Goal: Transaction & Acquisition: Obtain resource

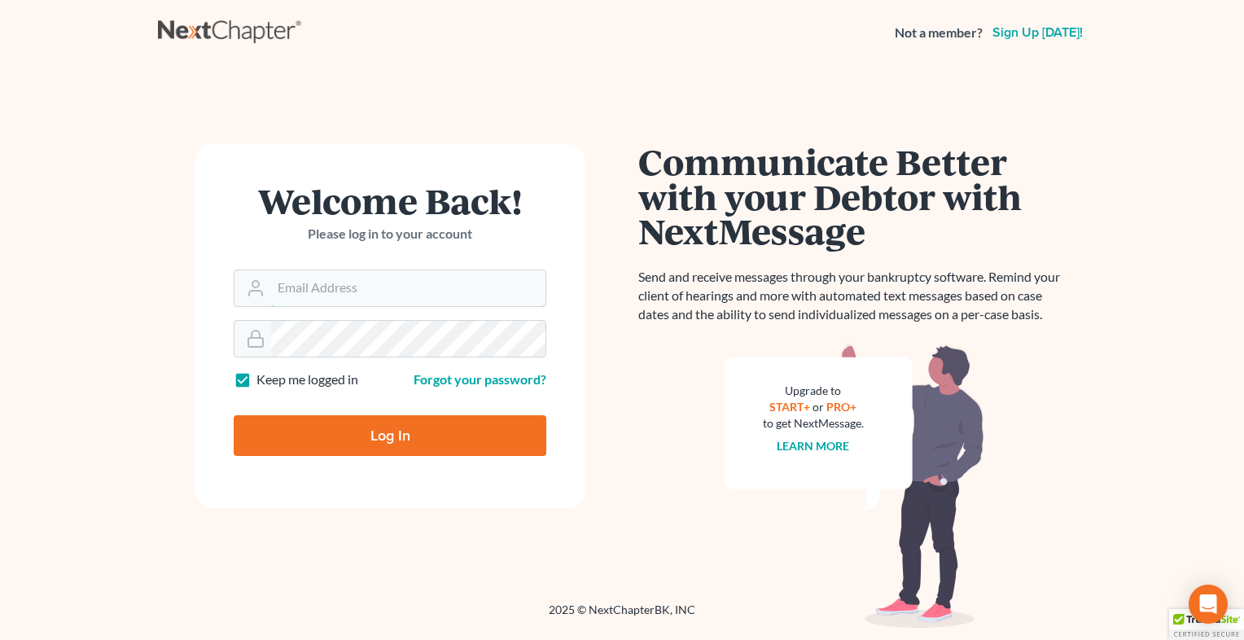
type input "[EMAIL_ADDRESS][DOMAIN_NAME]"
click at [422, 441] on input "Log In" at bounding box center [390, 435] width 313 height 41
type input "Thinking..."
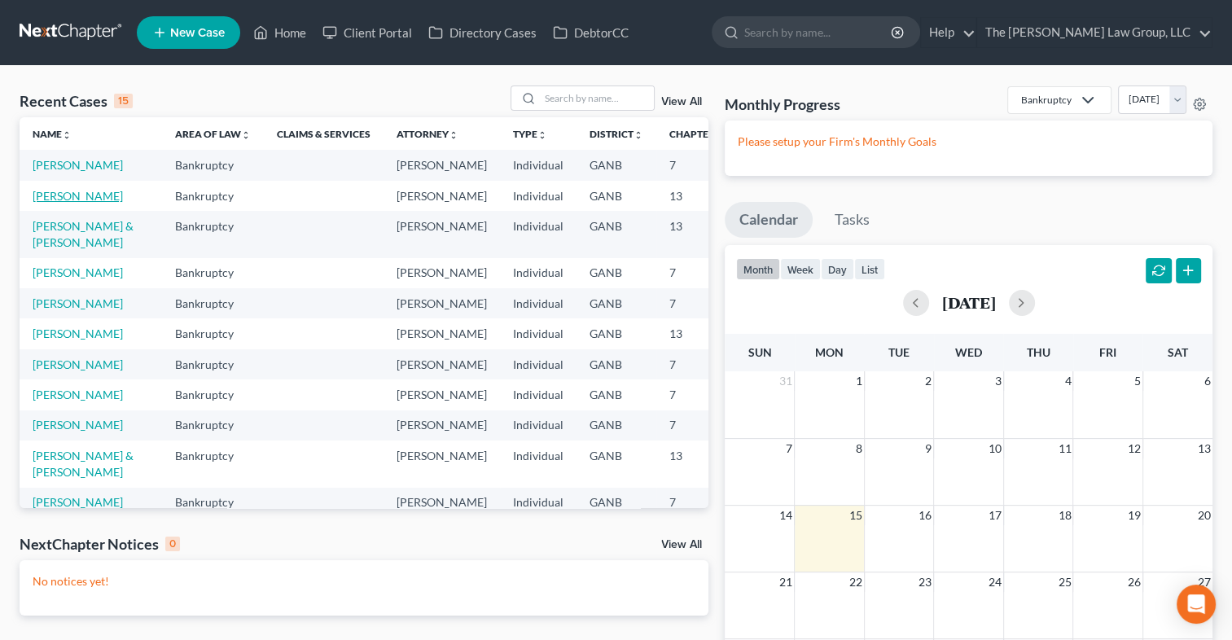
click at [64, 203] on link "[PERSON_NAME]" at bounding box center [78, 196] width 90 height 14
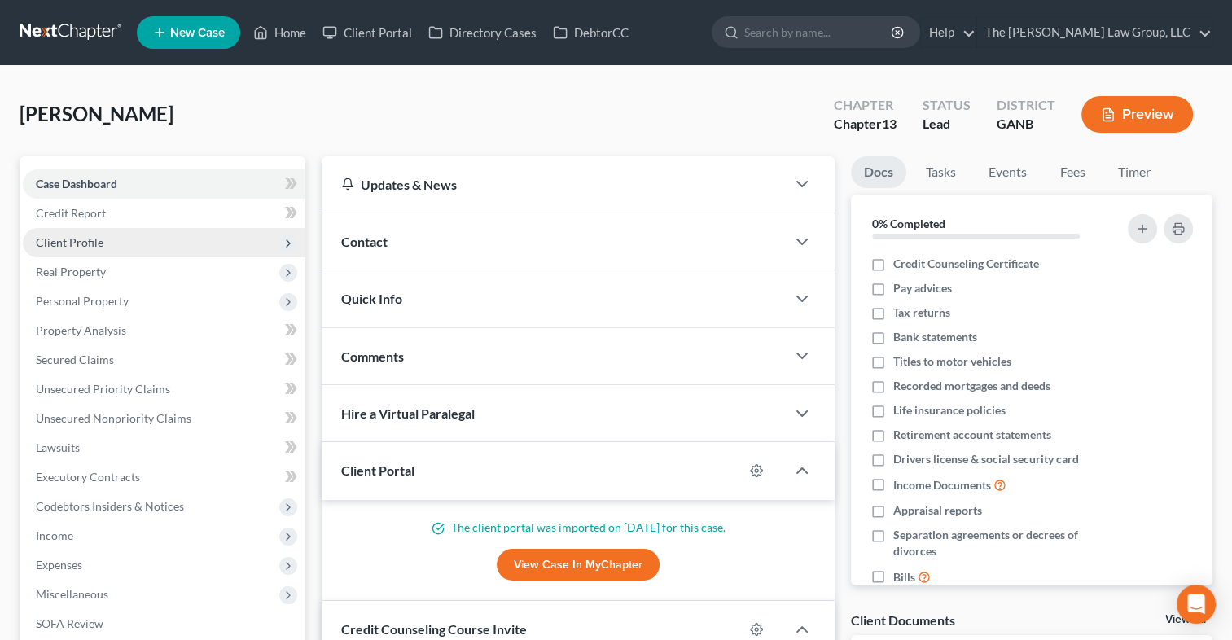
click at [68, 247] on span "Client Profile" at bounding box center [70, 242] width 68 height 14
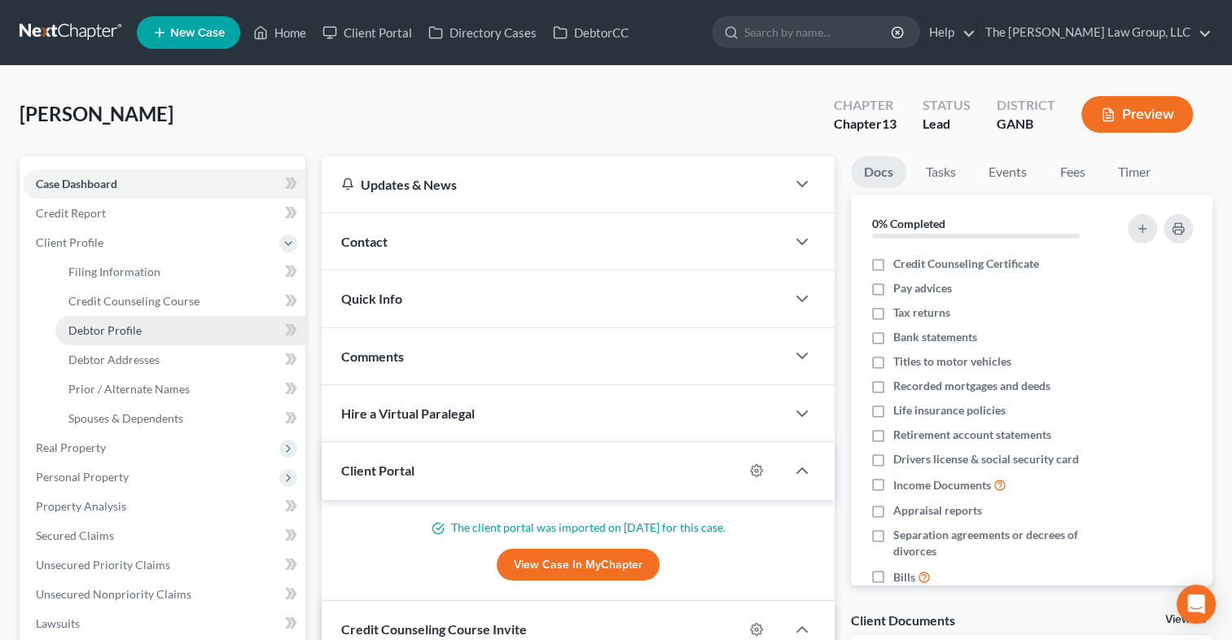
click at [98, 323] on span "Debtor Profile" at bounding box center [104, 330] width 73 height 14
select select "2"
select select "5"
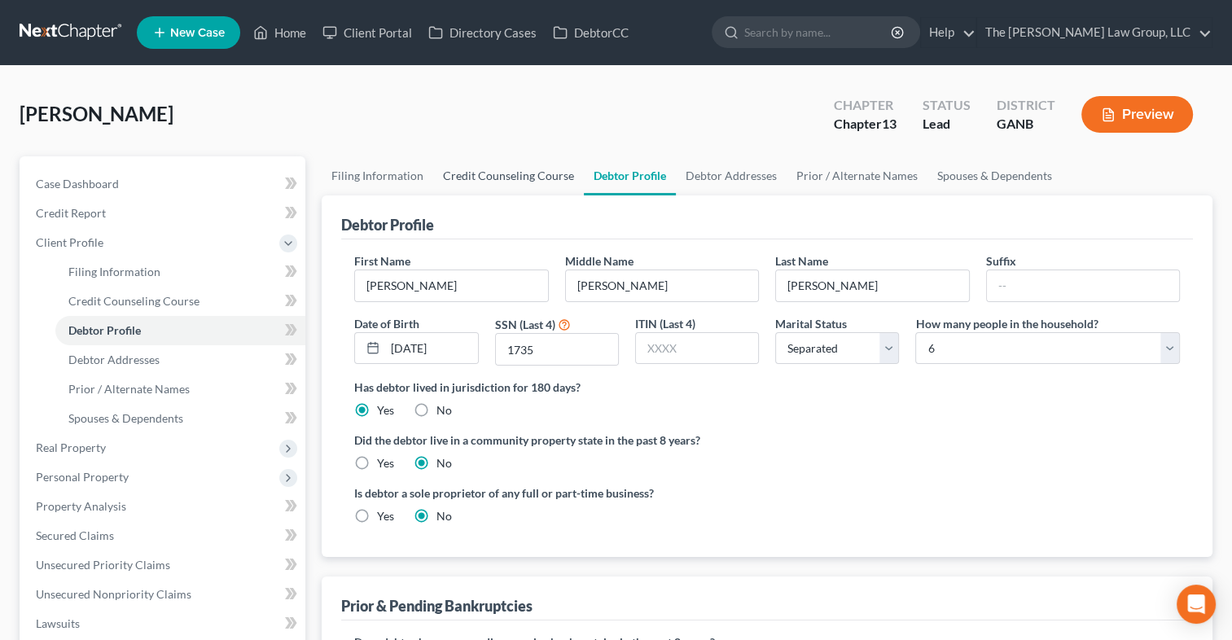
click at [492, 179] on link "Credit Counseling Course" at bounding box center [508, 175] width 151 height 39
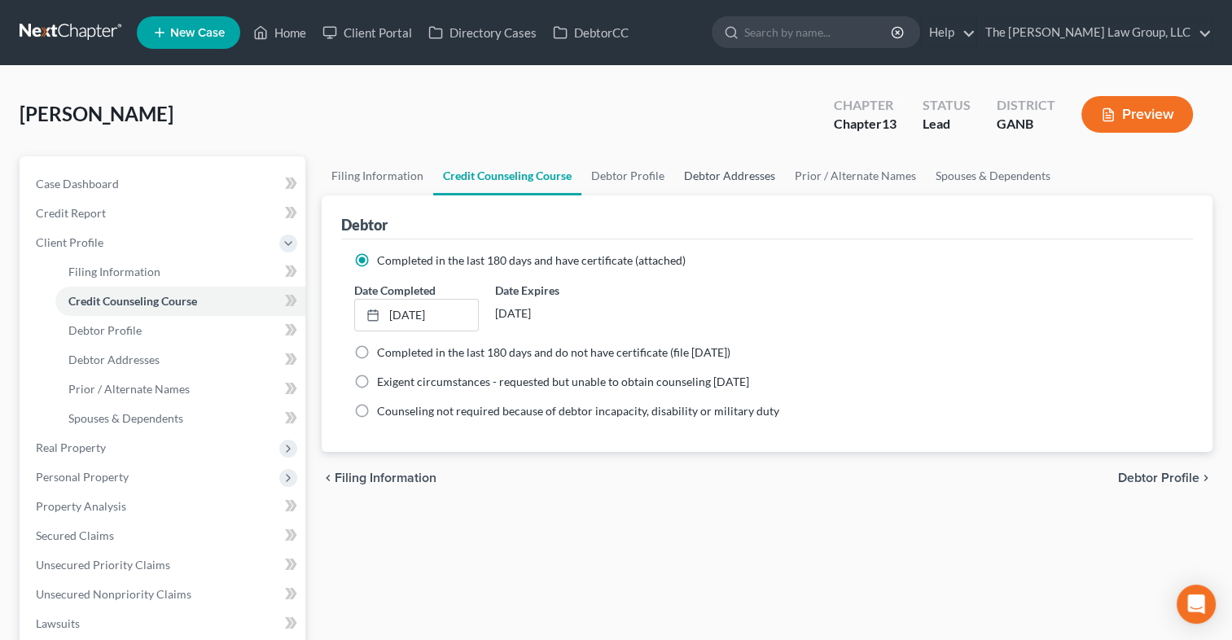
click at [756, 170] on link "Debtor Addresses" at bounding box center [729, 175] width 111 height 39
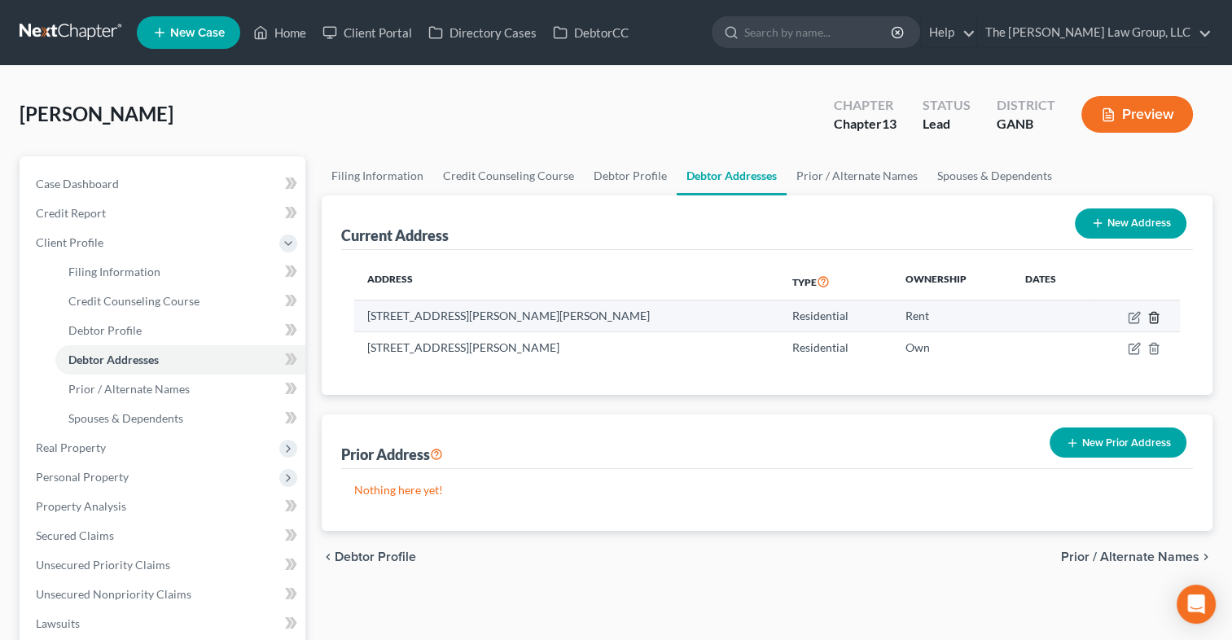
click at [1153, 318] on icon "button" at bounding box center [1153, 317] width 13 height 13
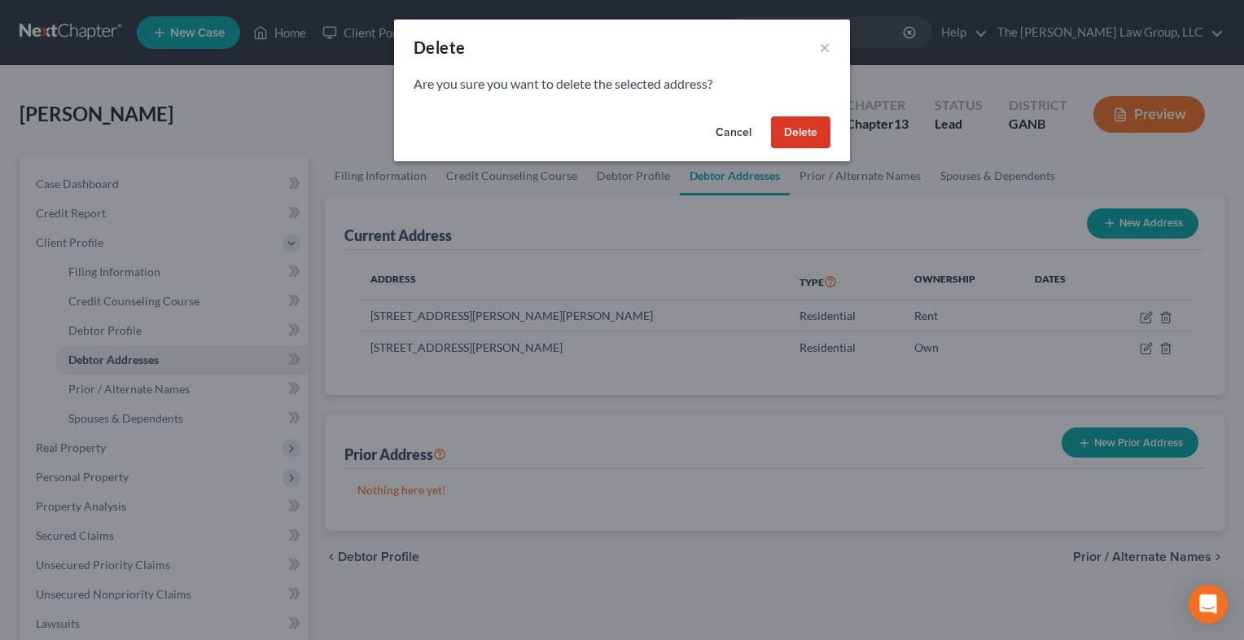
click at [795, 140] on button "Delete" at bounding box center [800, 132] width 59 height 33
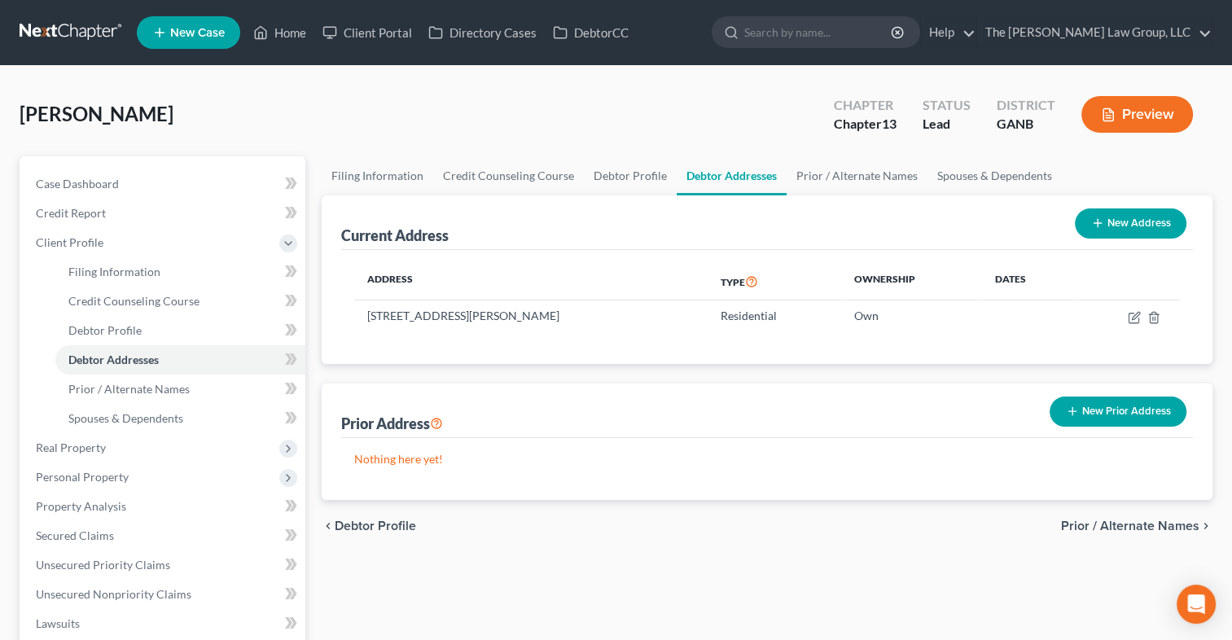
scroll to position [459, 0]
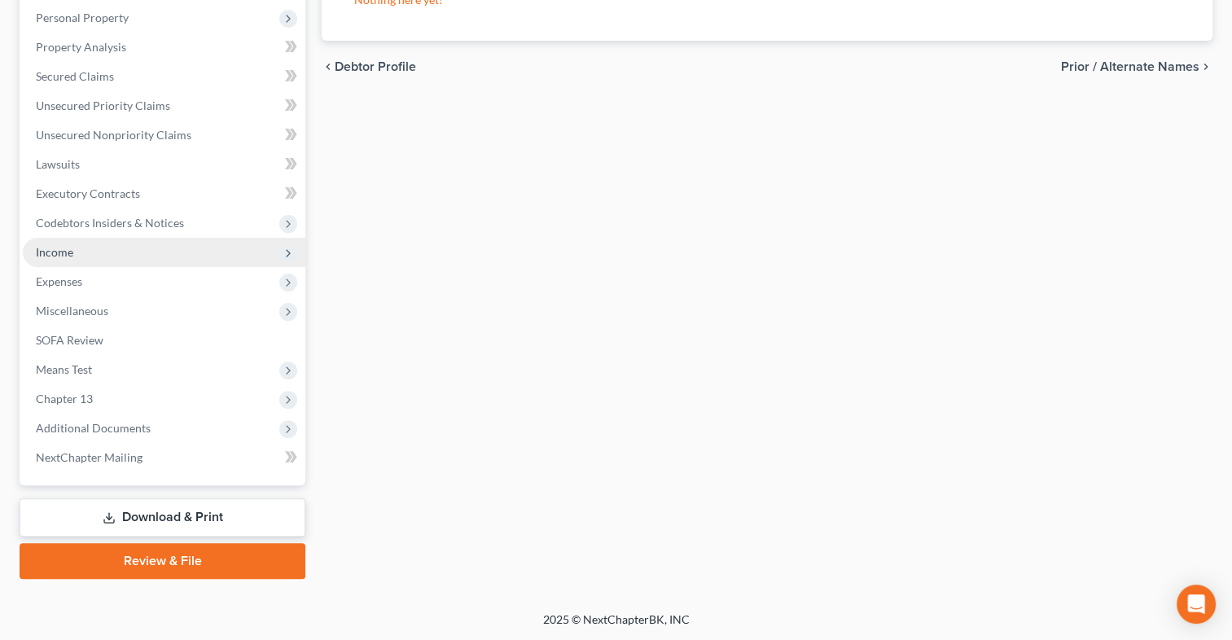
click at [65, 248] on span "Income" at bounding box center [54, 252] width 37 height 14
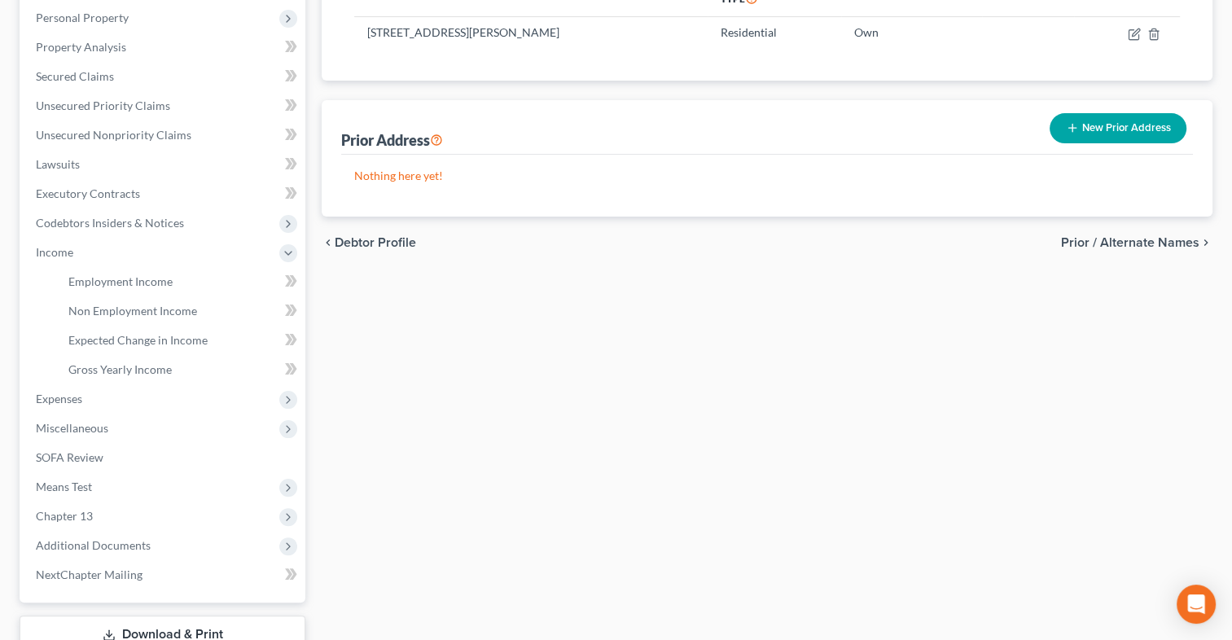
scroll to position [0, 0]
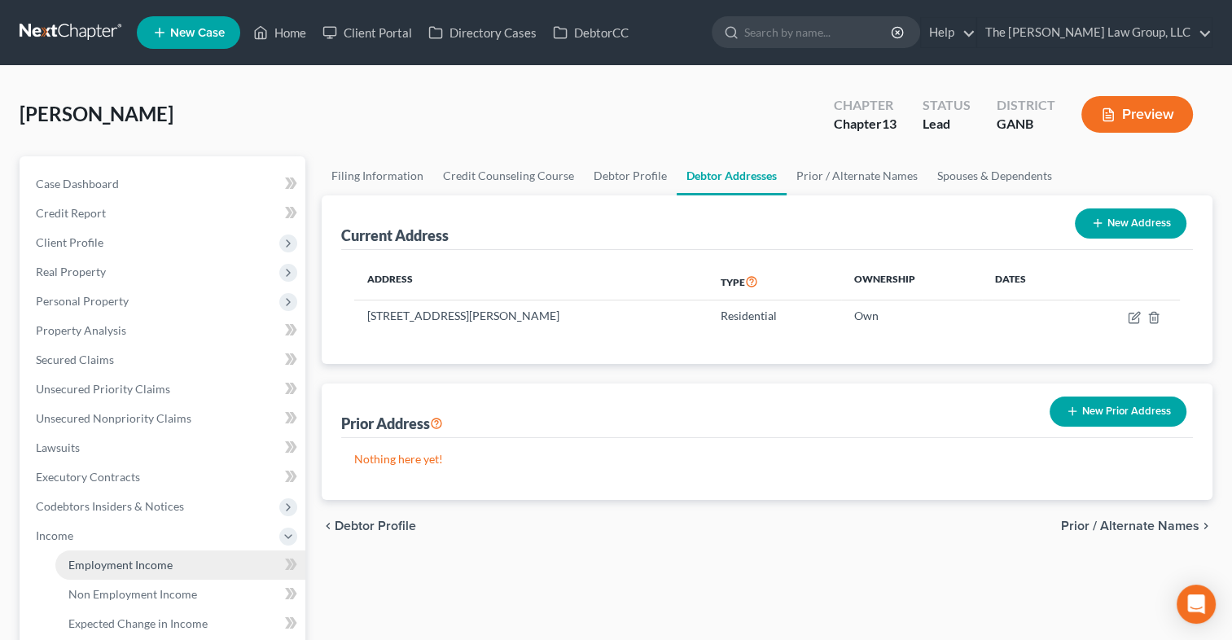
click at [114, 575] on link "Employment Income" at bounding box center [180, 565] width 250 height 29
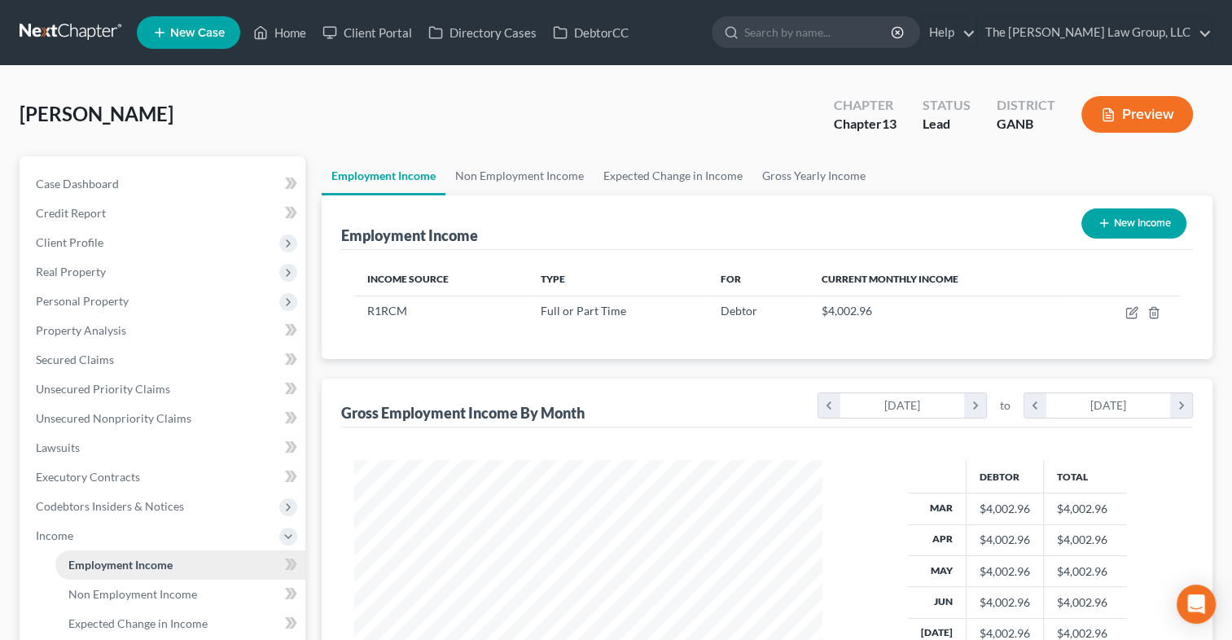
scroll to position [290, 501]
click at [827, 174] on link "Gross Yearly Income" at bounding box center [813, 175] width 123 height 39
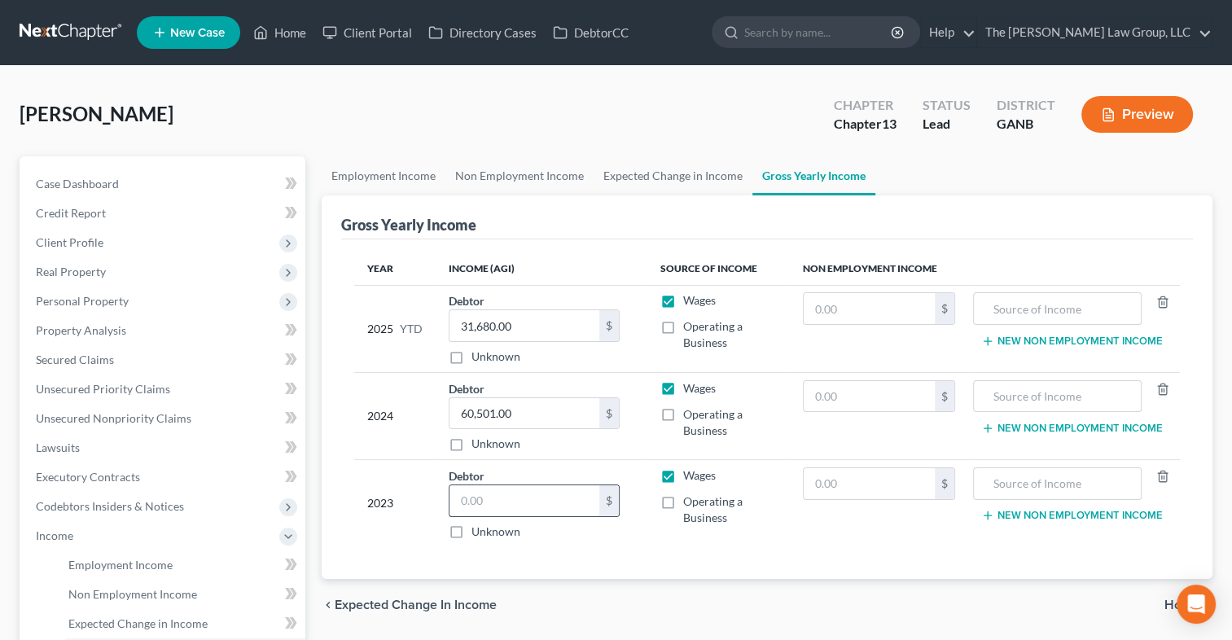
click at [515, 496] on input "text" at bounding box center [525, 500] width 150 height 31
click at [471, 503] on input "31,375" at bounding box center [525, 500] width 150 height 31
click at [463, 499] on input "31,375" at bounding box center [525, 500] width 150 height 31
click at [474, 497] on input "31,375" at bounding box center [525, 500] width 150 height 31
click at [468, 497] on input "31,375" at bounding box center [525, 500] width 150 height 31
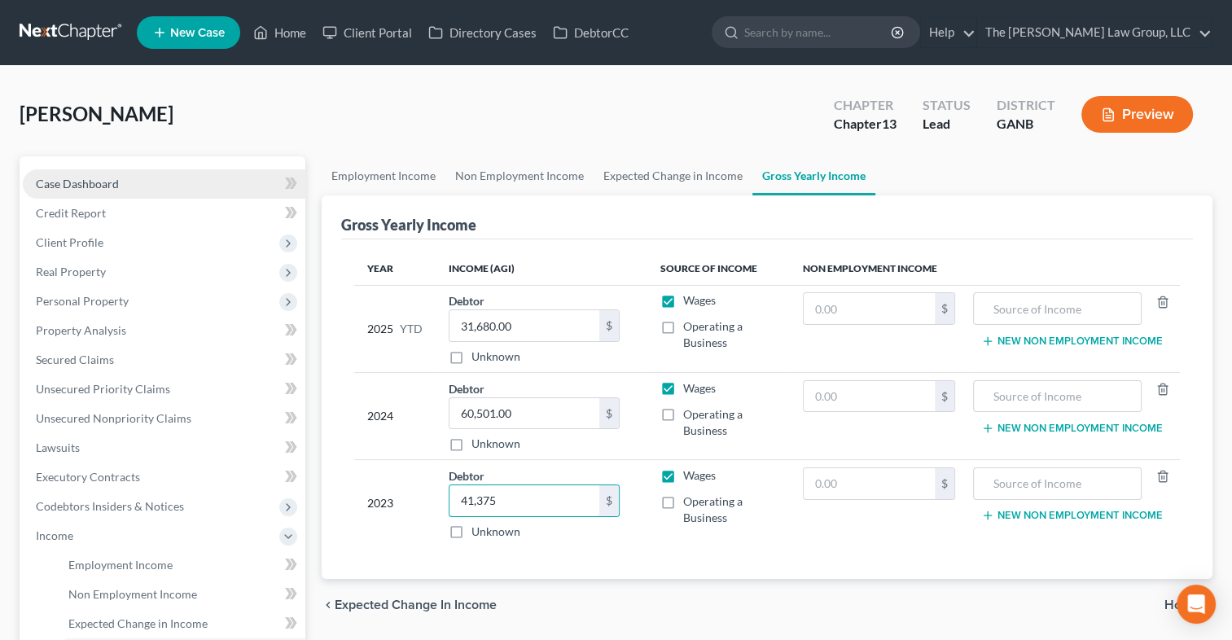
type input "41,375"
click at [64, 174] on link "Case Dashboard" at bounding box center [164, 183] width 283 height 29
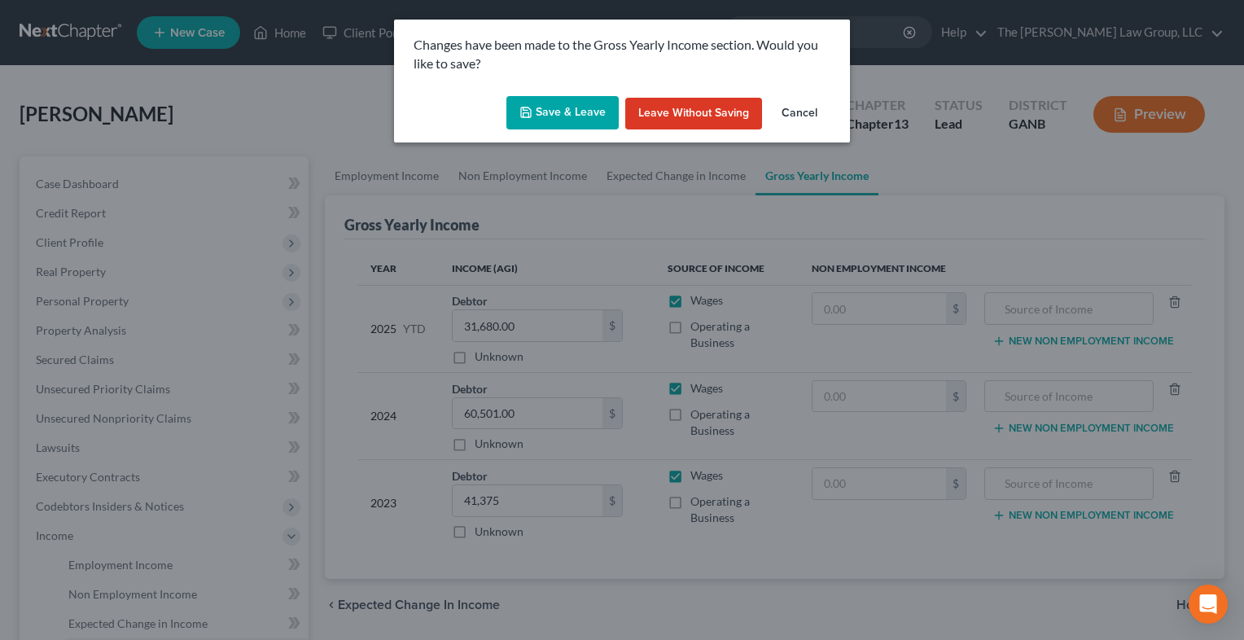
click at [531, 124] on button "Save & Leave" at bounding box center [563, 113] width 112 height 34
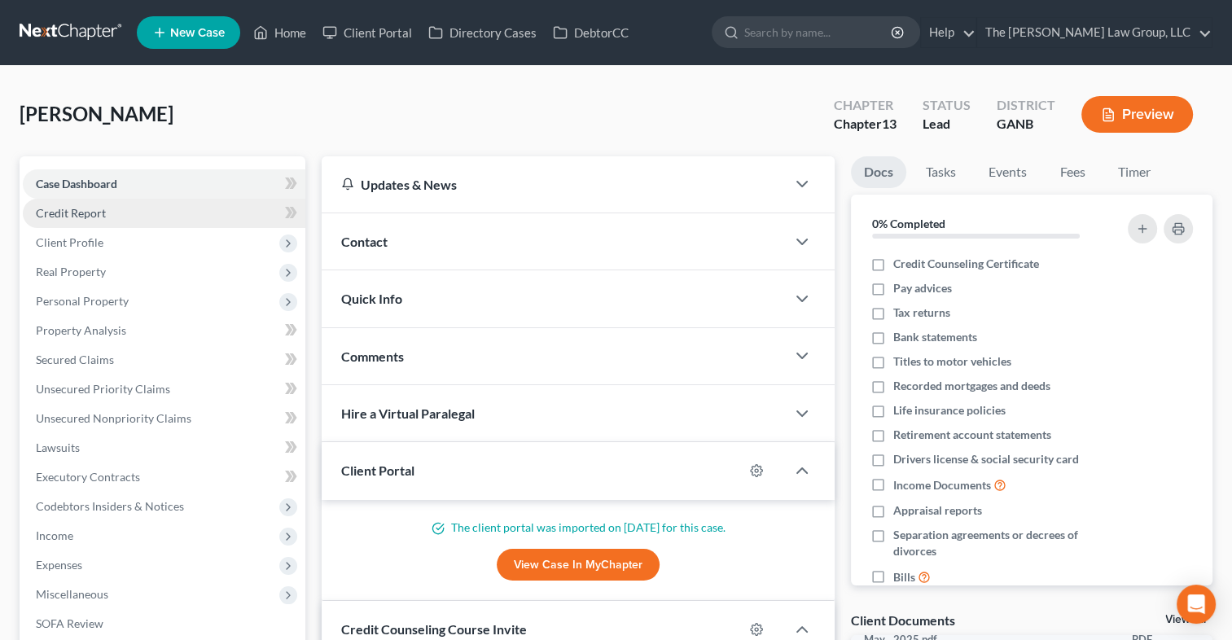
click at [81, 217] on span "Credit Report" at bounding box center [71, 213] width 70 height 14
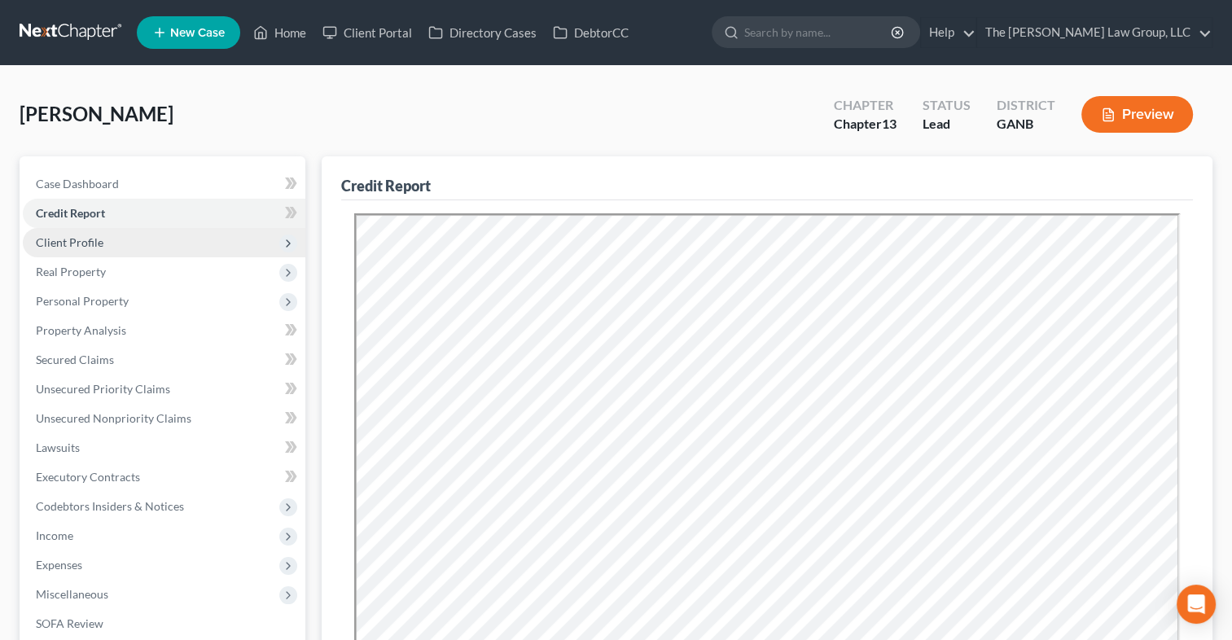
click at [90, 242] on span "Client Profile" at bounding box center [70, 242] width 68 height 14
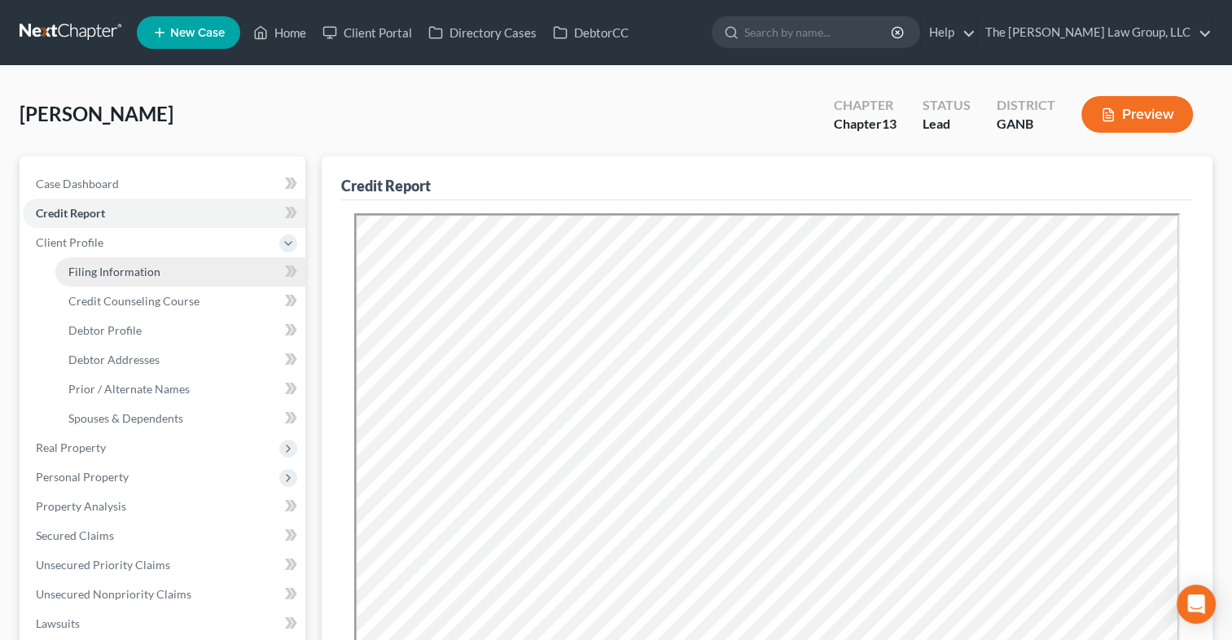
click at [94, 268] on span "Filing Information" at bounding box center [114, 272] width 92 height 14
select select "1"
select select "0"
select select "3"
select select "10"
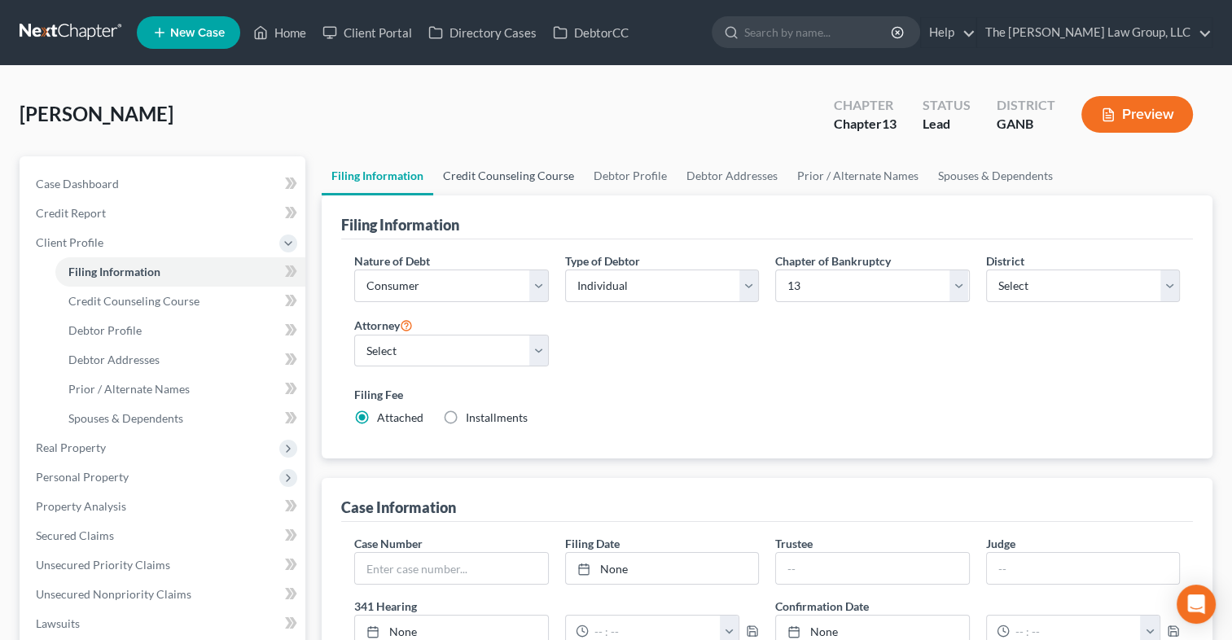
click at [497, 173] on link "Credit Counseling Course" at bounding box center [508, 175] width 151 height 39
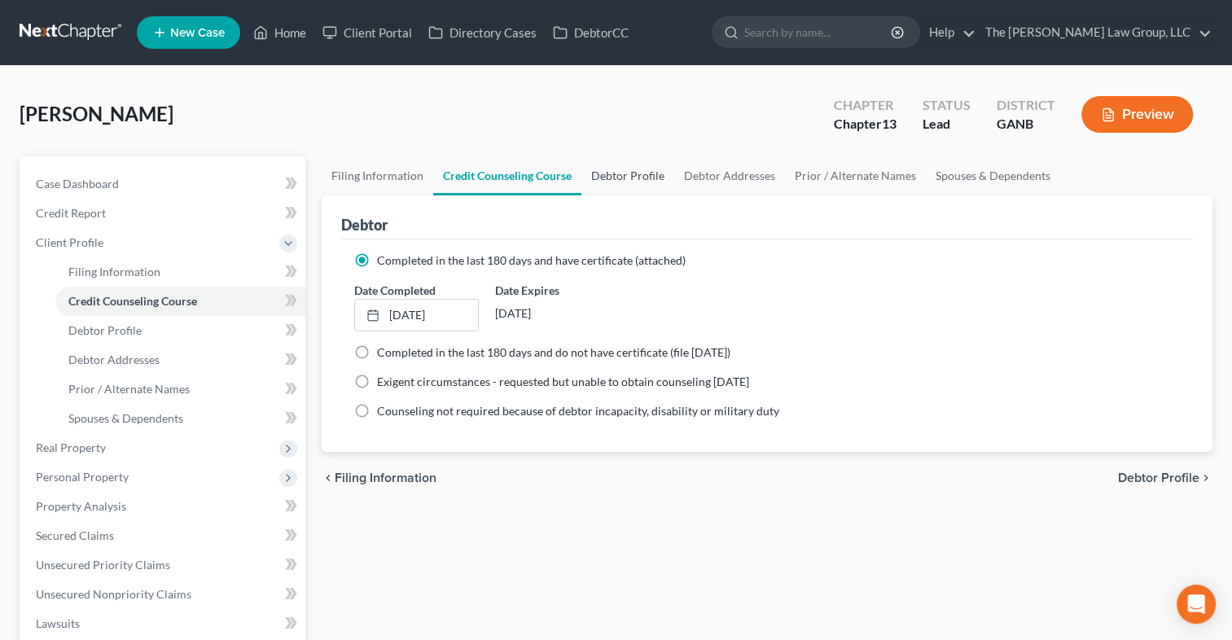
click at [642, 181] on link "Debtor Profile" at bounding box center [627, 175] width 93 height 39
select select "2"
select select "5"
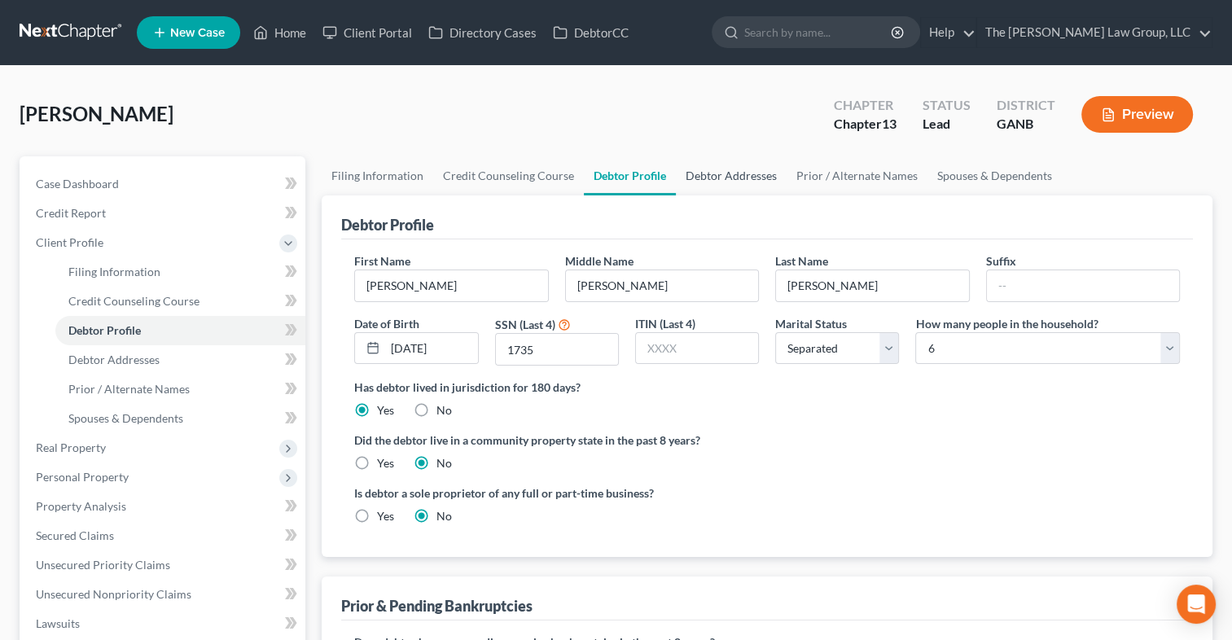
click at [696, 174] on link "Debtor Addresses" at bounding box center [731, 175] width 111 height 39
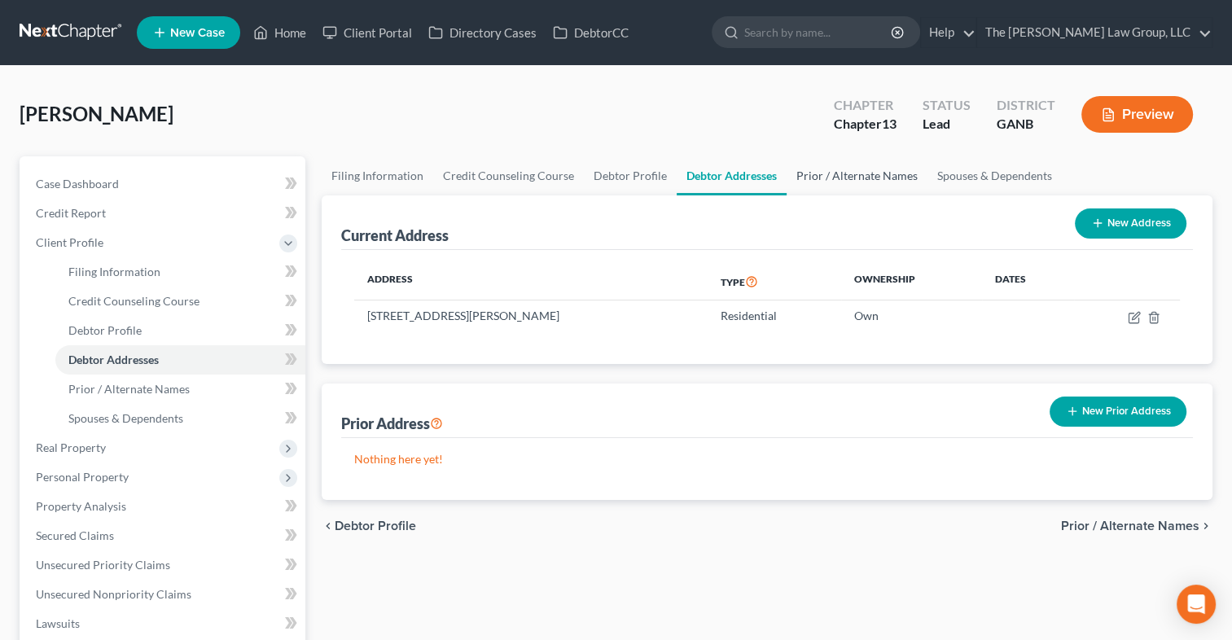
click at [832, 182] on link "Prior / Alternate Names" at bounding box center [857, 175] width 141 height 39
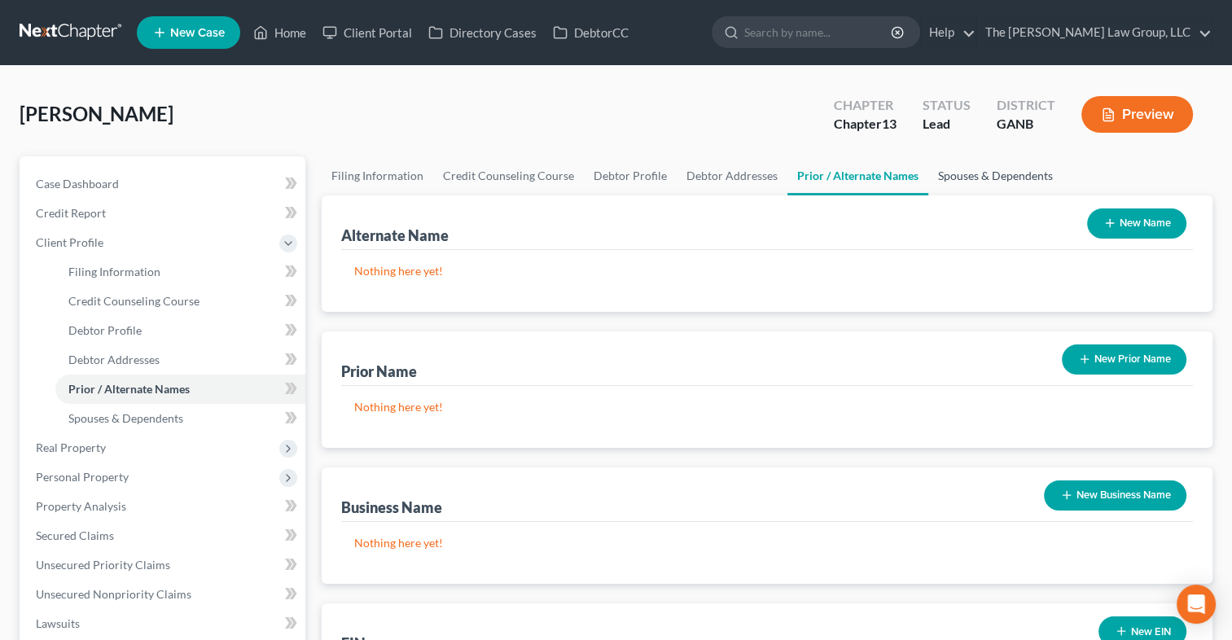
click at [980, 173] on link "Spouses & Dependents" at bounding box center [995, 175] width 134 height 39
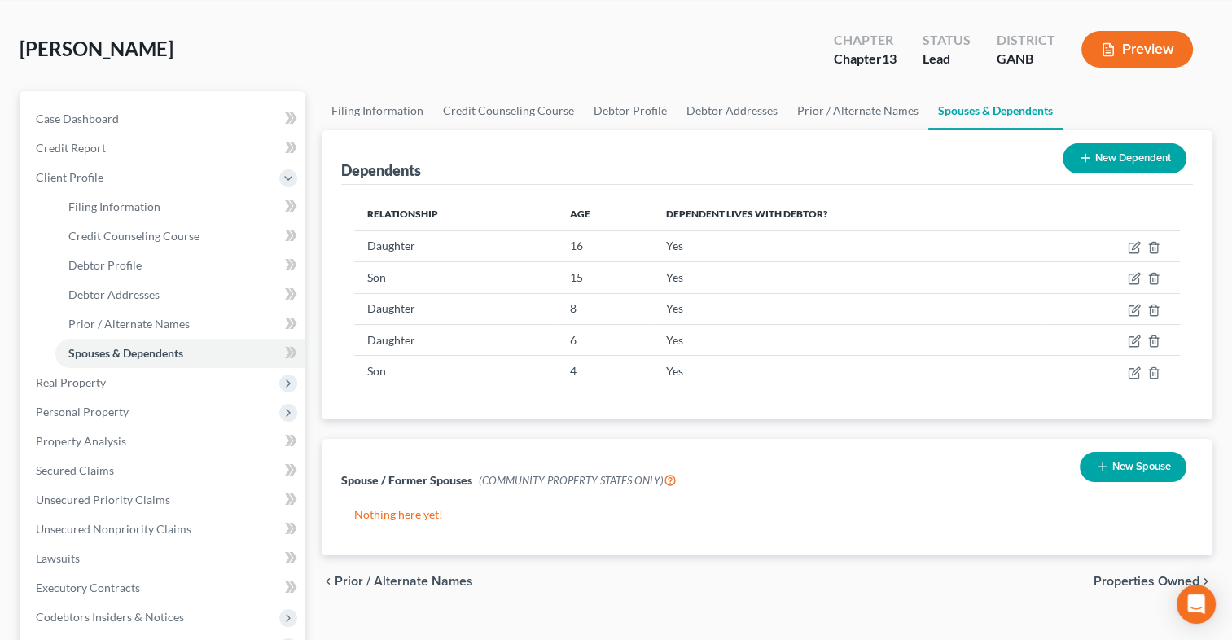
scroll to position [64, 0]
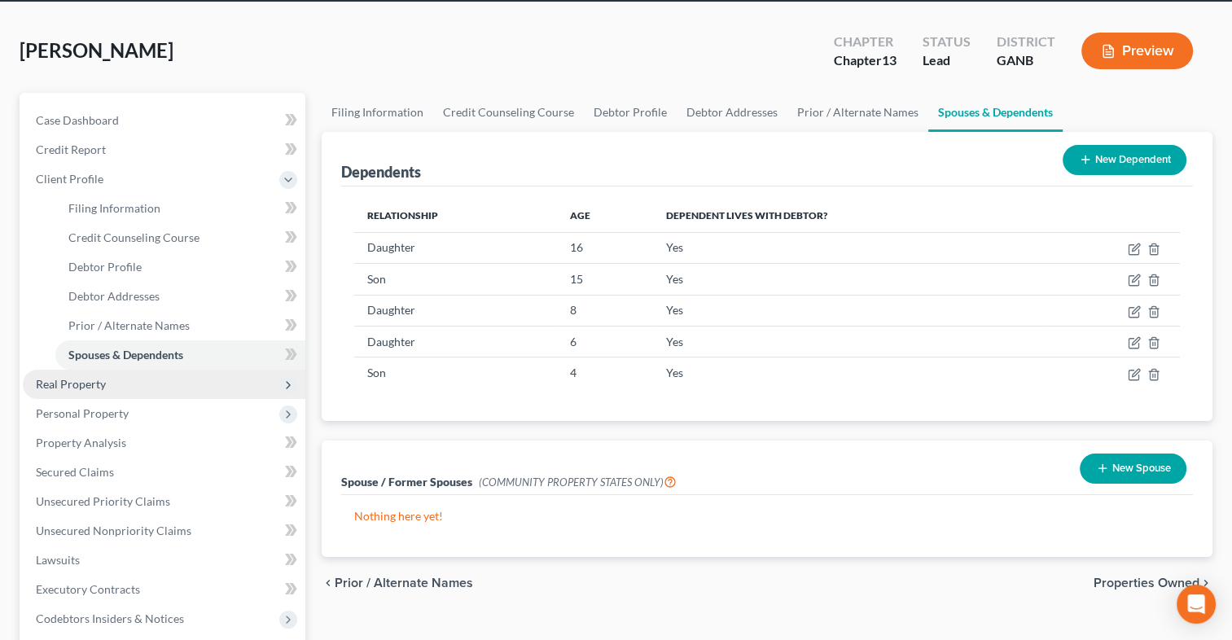
click at [54, 384] on span "Real Property" at bounding box center [71, 384] width 70 height 14
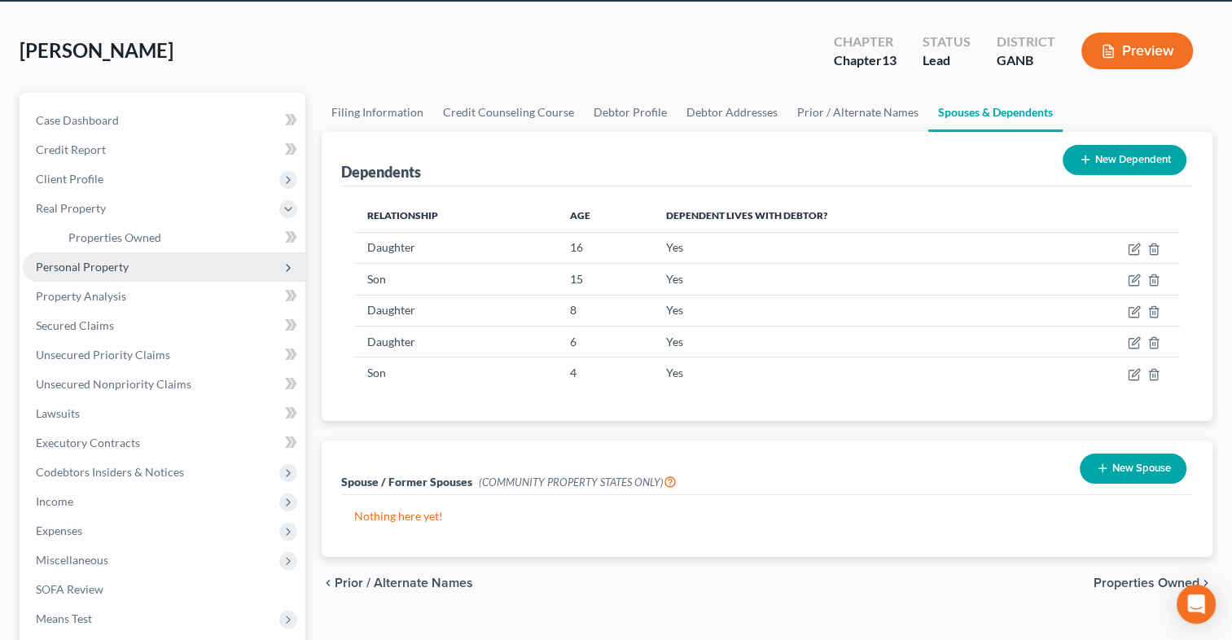
scroll to position [0, 0]
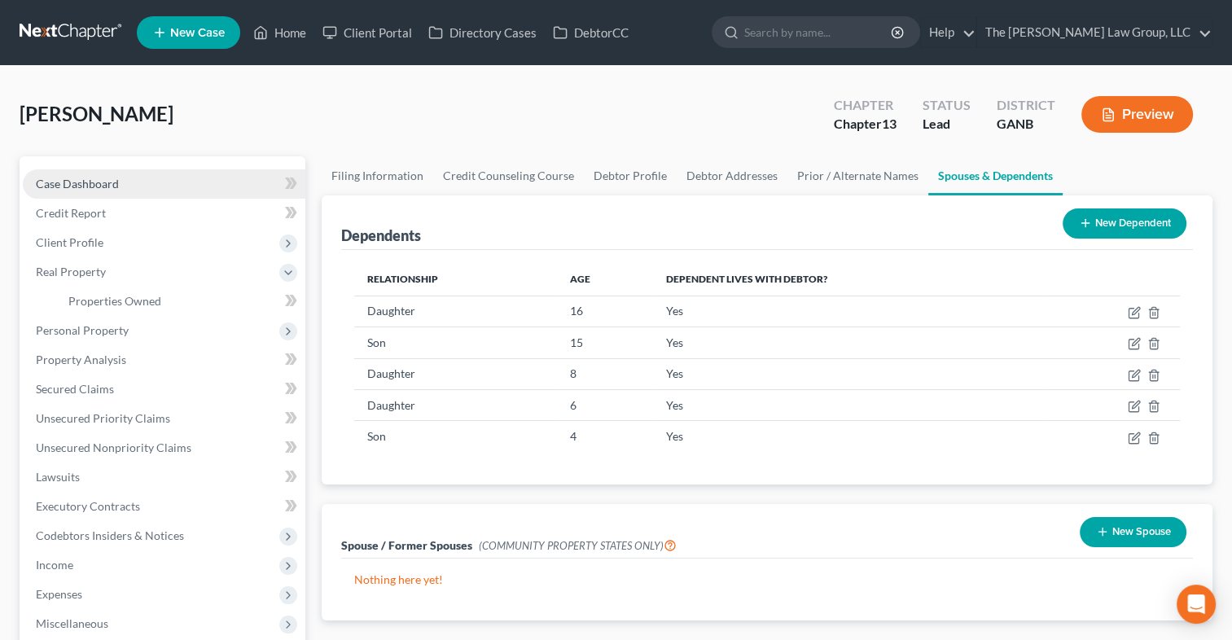
click at [85, 187] on span "Case Dashboard" at bounding box center [77, 184] width 83 height 14
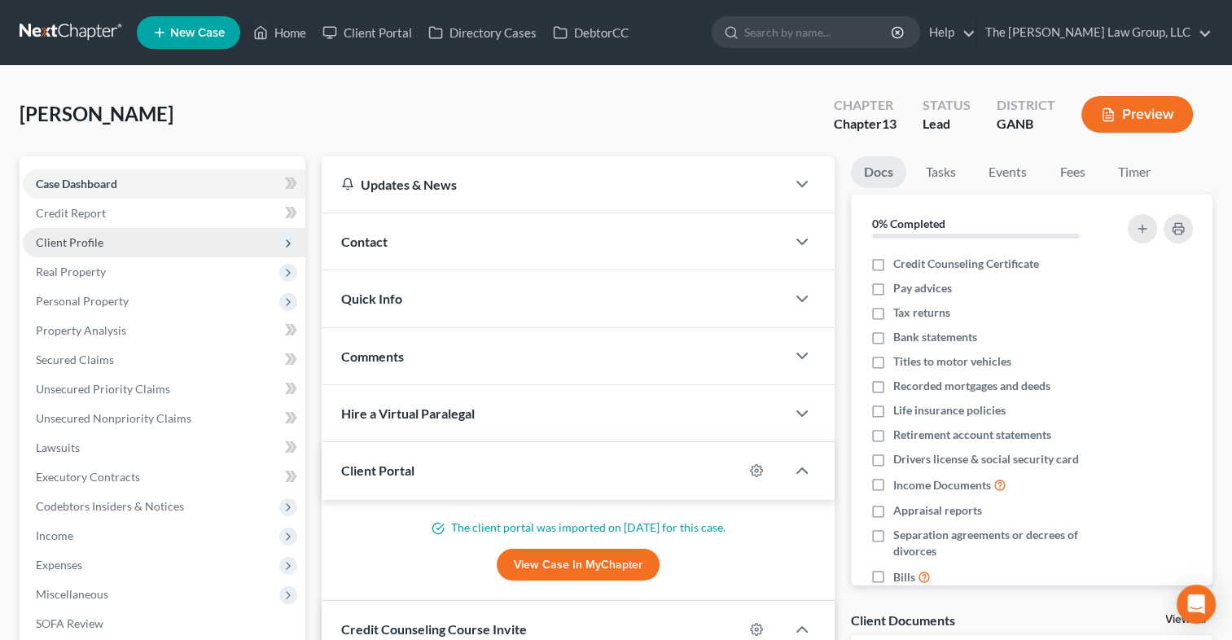
click at [89, 238] on span "Client Profile" at bounding box center [70, 242] width 68 height 14
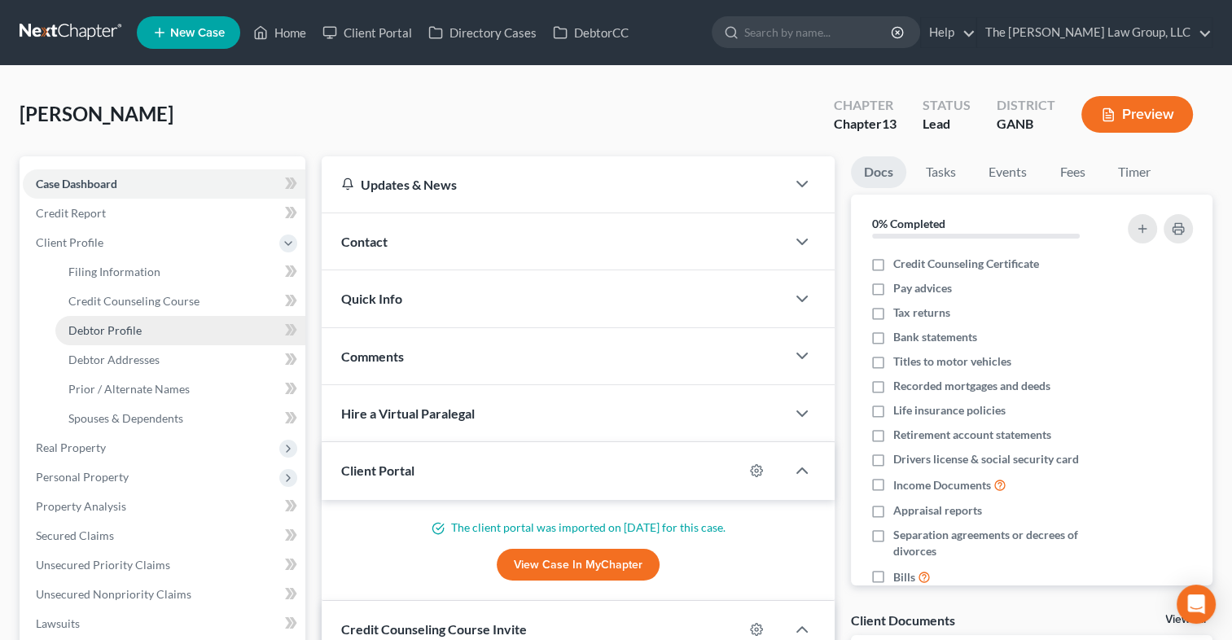
click at [116, 326] on span "Debtor Profile" at bounding box center [104, 330] width 73 height 14
select select "2"
select select "5"
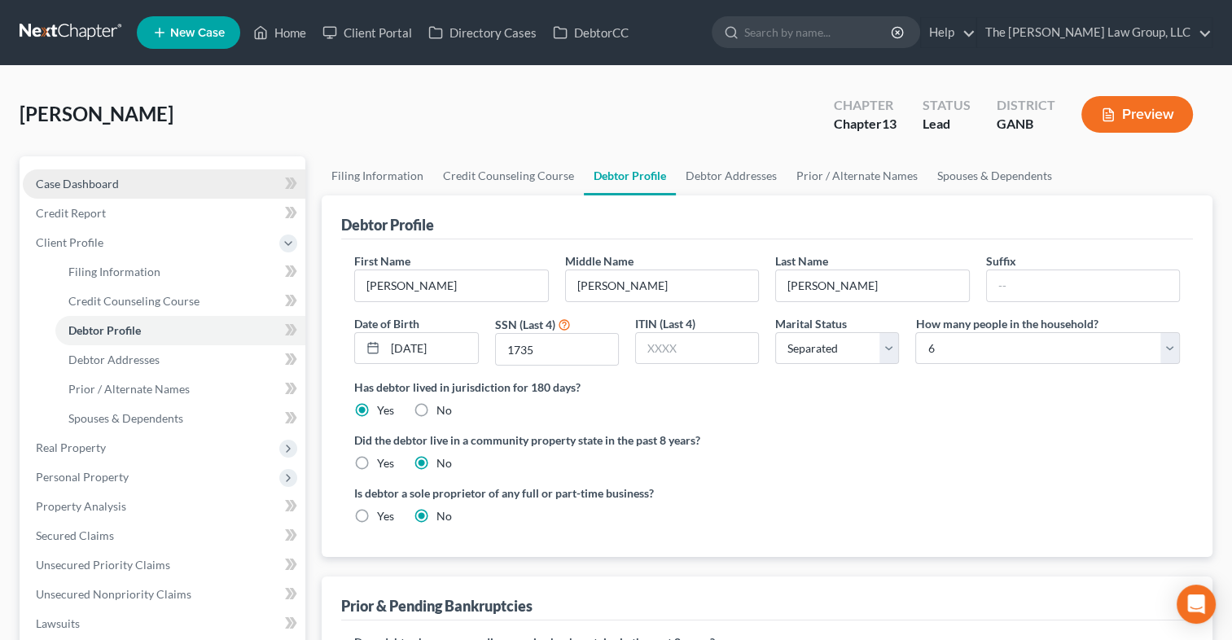
click at [127, 186] on link "Case Dashboard" at bounding box center [164, 183] width 283 height 29
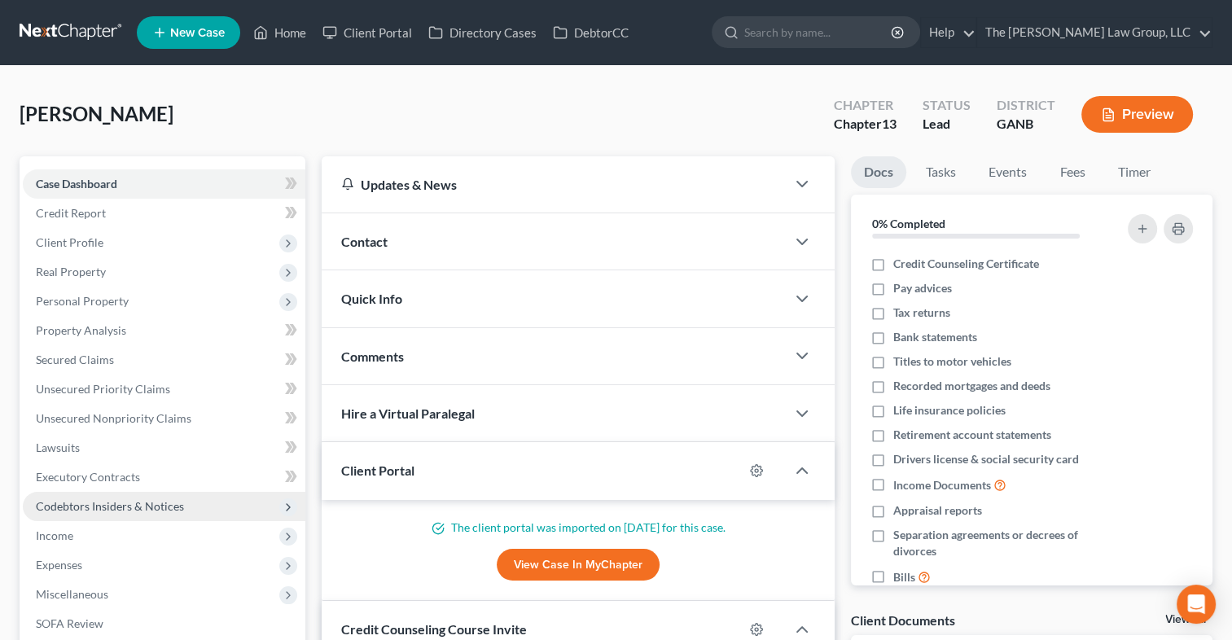
scroll to position [408, 0]
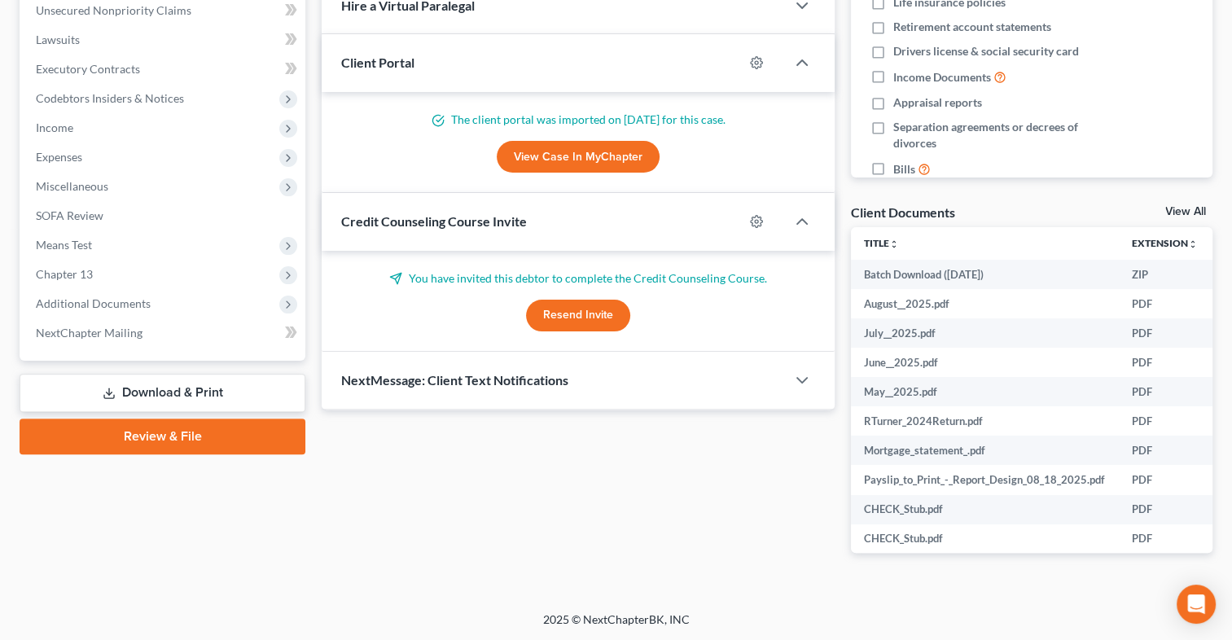
click at [170, 389] on link "Download & Print" at bounding box center [163, 393] width 286 height 38
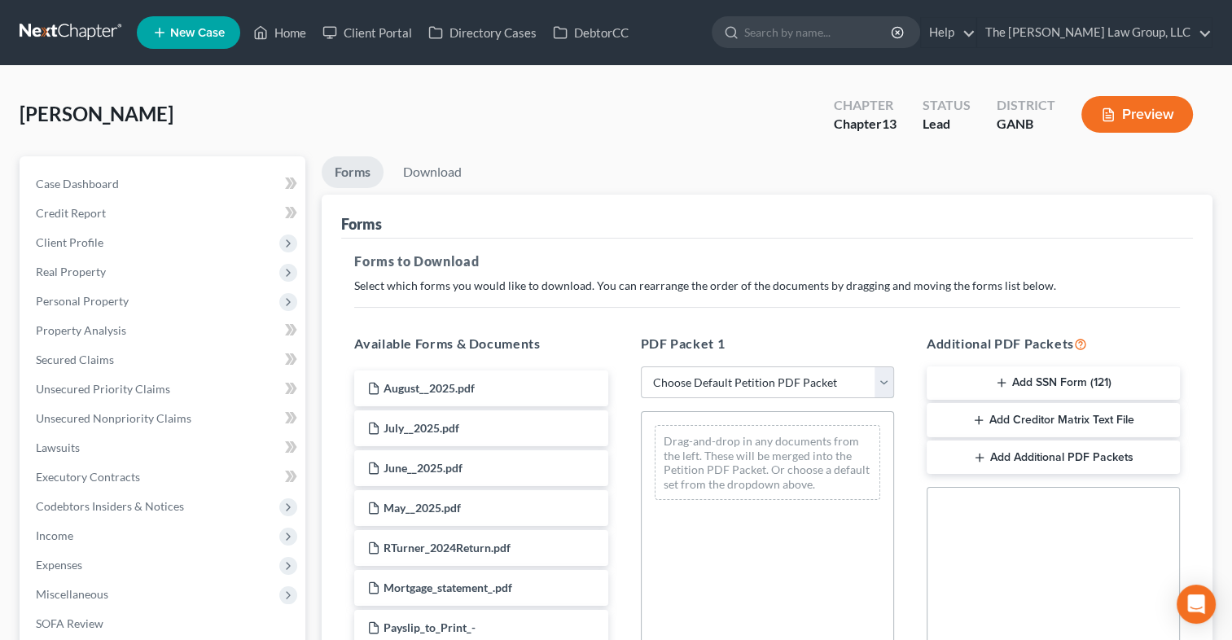
click at [884, 388] on select "Choose Default Petition PDF Packet Complete Bankruptcy Petition (all forms and …" at bounding box center [767, 382] width 253 height 33
select select "0"
click at [641, 366] on select "Choose Default Petition PDF Packet Complete Bankruptcy Petition (all forms and …" at bounding box center [767, 382] width 253 height 33
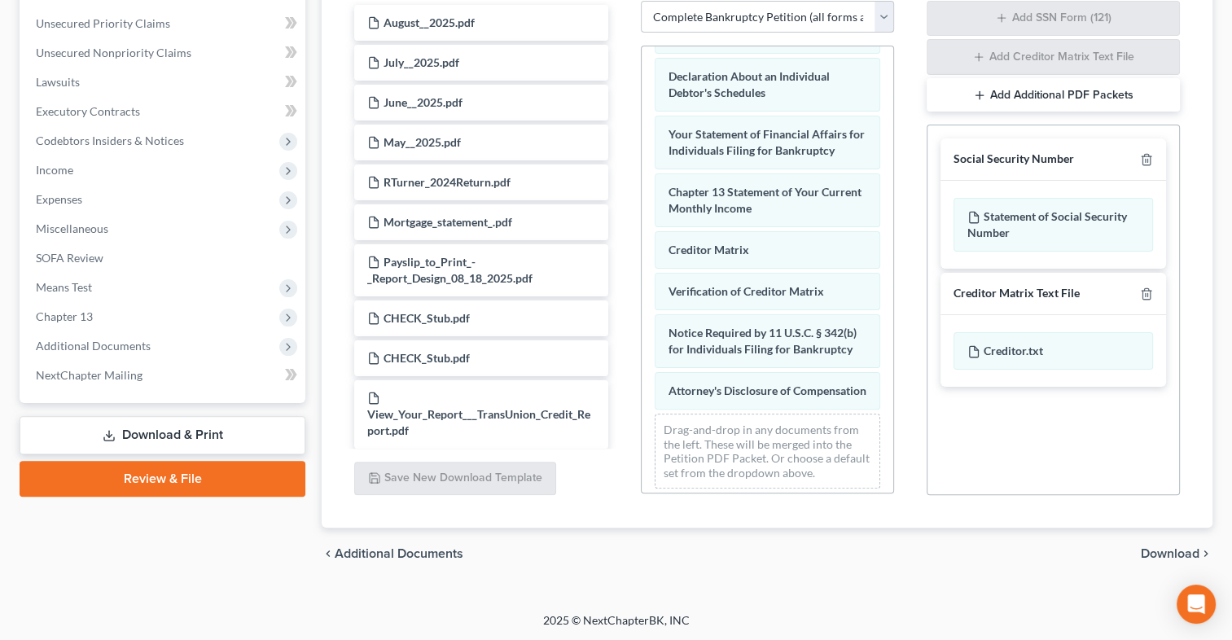
scroll to position [550, 0]
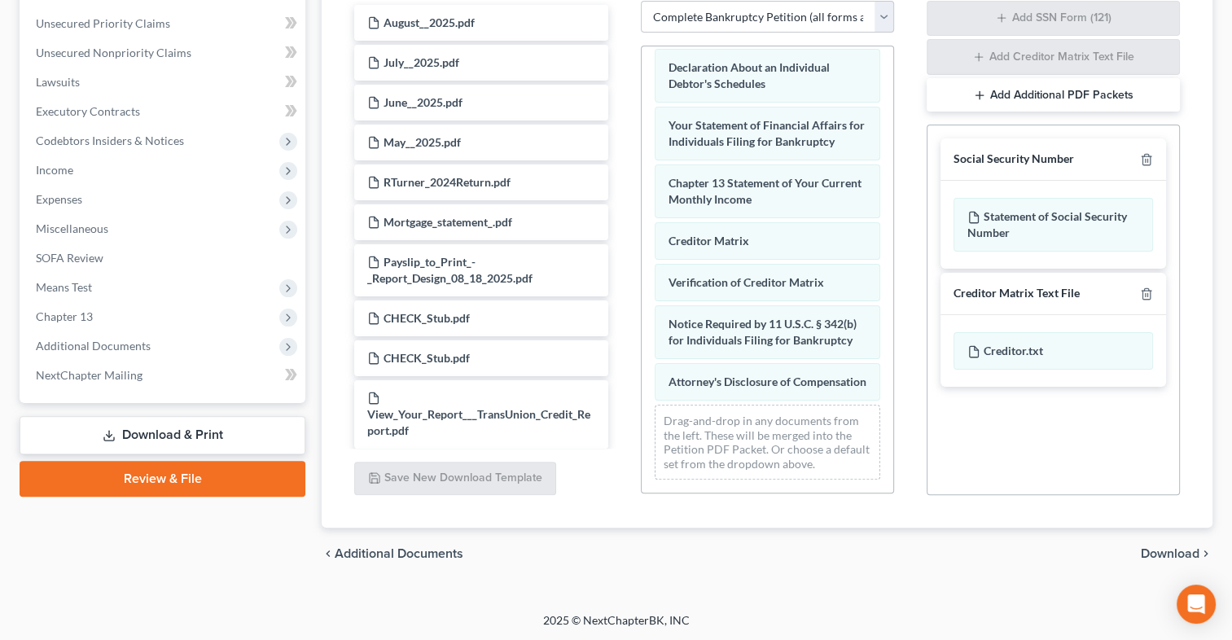
click at [899, 442] on div "PDF Packet 1 Choose Default Petition PDF Packet Complete Bankruptcy Petition (a…" at bounding box center [768, 232] width 286 height 554
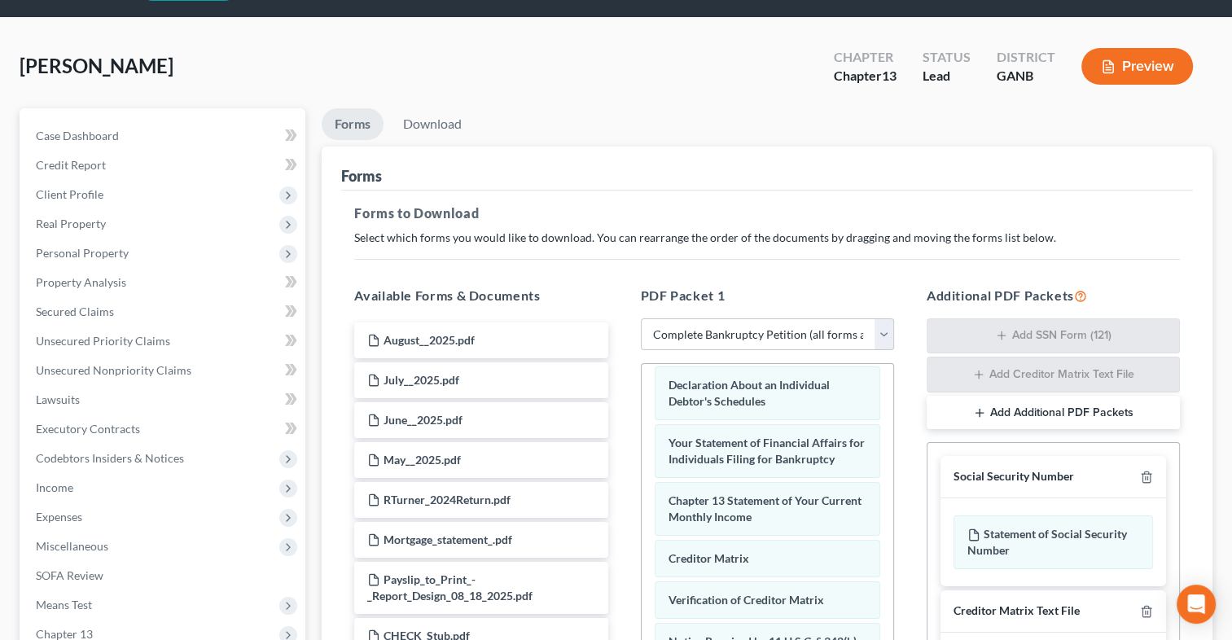
scroll to position [42, 0]
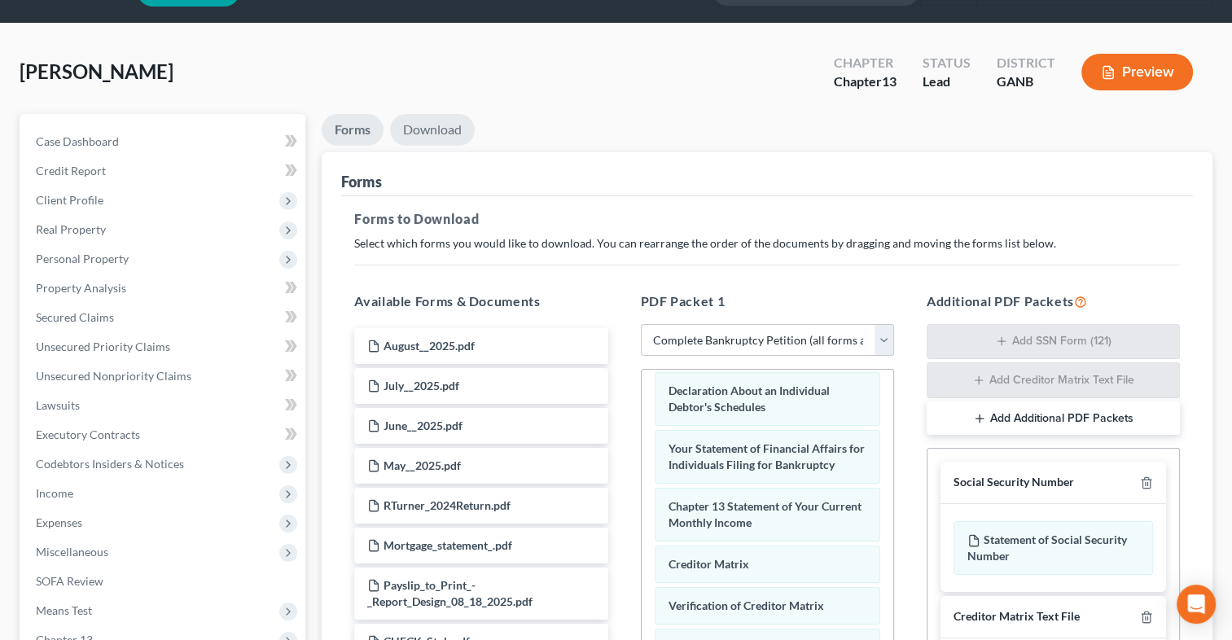
click at [453, 130] on link "Download" at bounding box center [432, 130] width 85 height 32
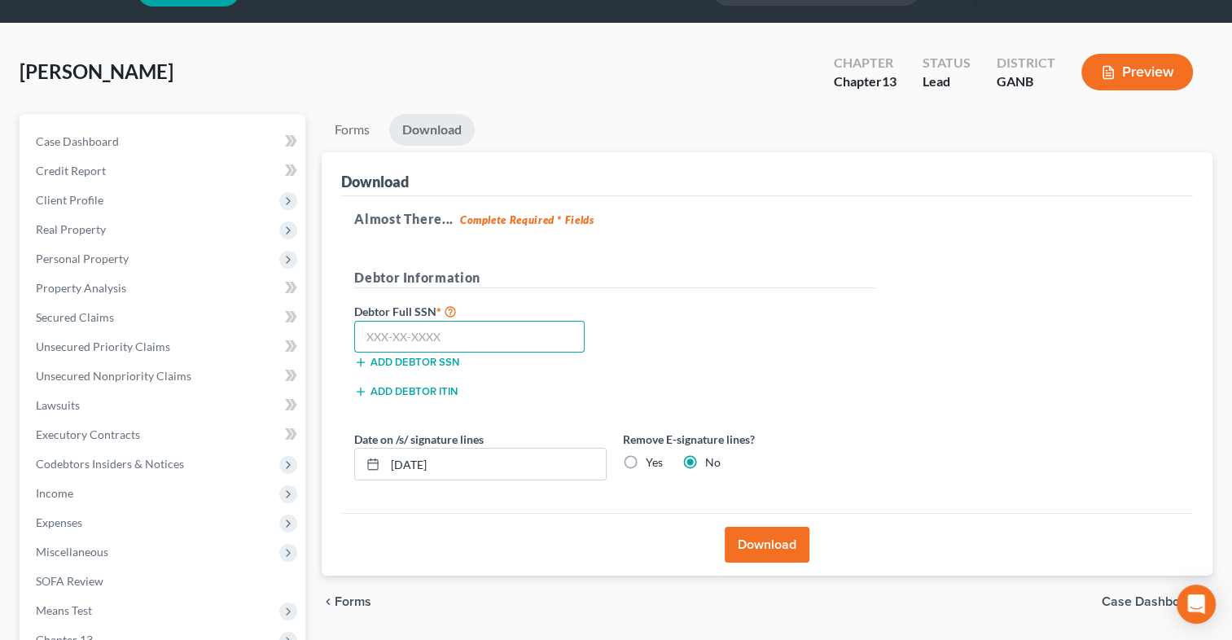
click at [406, 339] on input "text" at bounding box center [469, 337] width 230 height 33
click at [377, 341] on input "text" at bounding box center [469, 337] width 230 height 33
click at [470, 344] on input "258-69" at bounding box center [469, 337] width 230 height 33
type input "258-69-1735"
click at [646, 461] on label "Yes" at bounding box center [654, 462] width 17 height 16
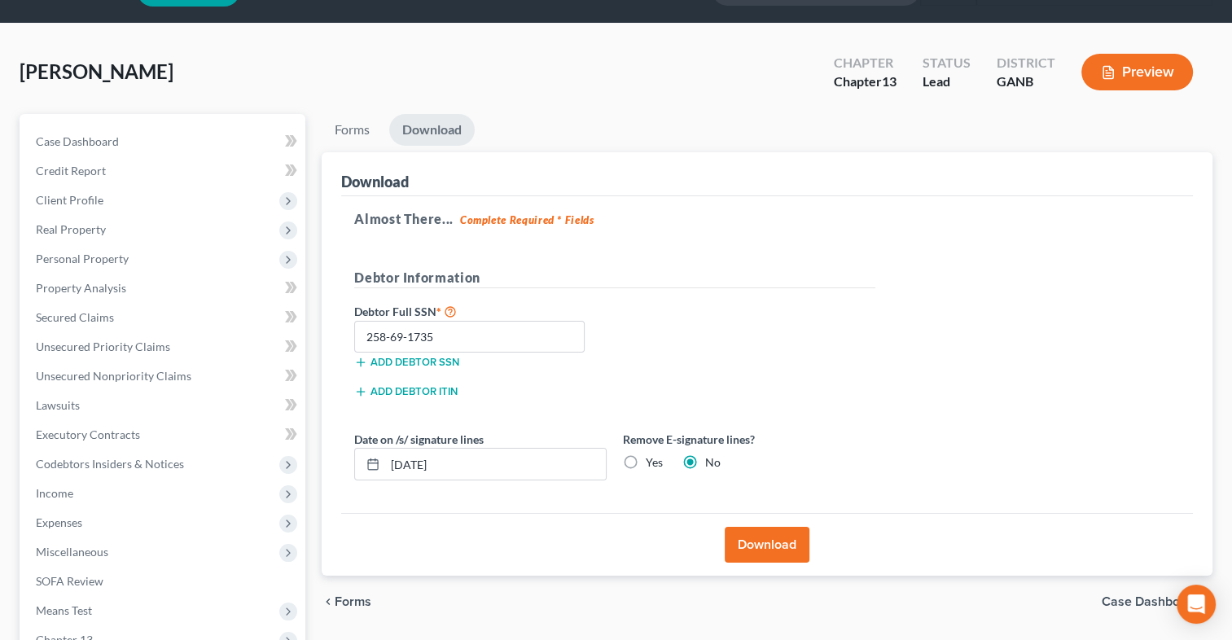
click at [652, 461] on input "Yes" at bounding box center [657, 459] width 11 height 11
radio input "true"
radio input "false"
click at [788, 546] on button "Download" at bounding box center [767, 545] width 85 height 36
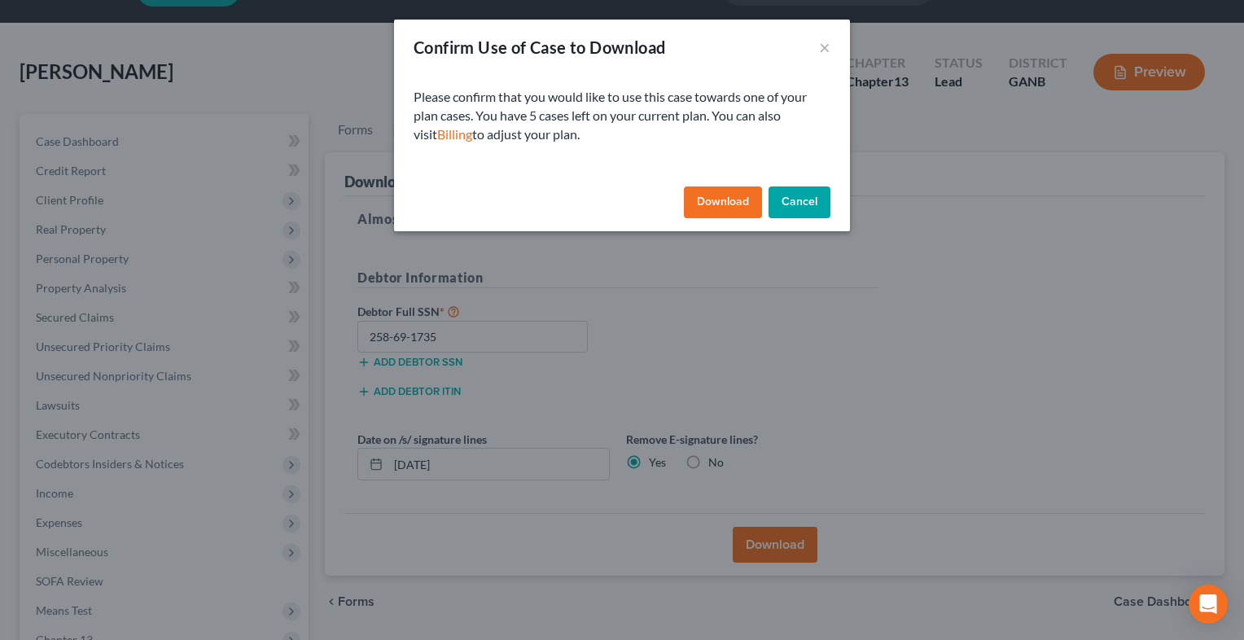
click at [708, 213] on button "Download" at bounding box center [723, 202] width 78 height 33
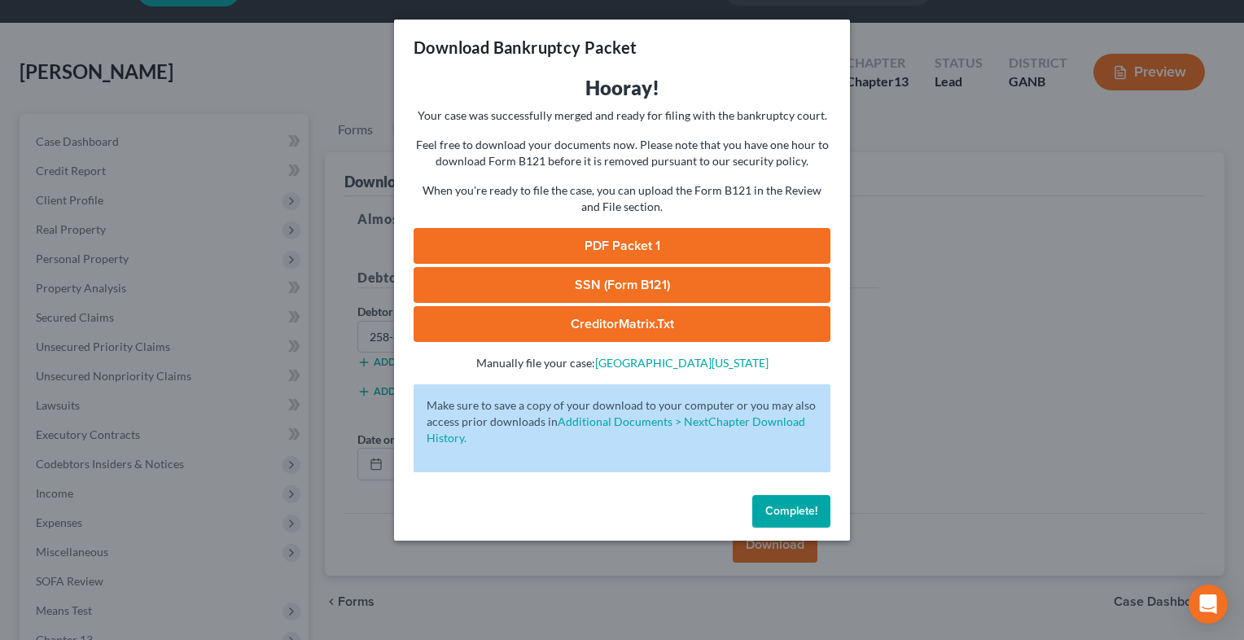
click at [637, 253] on link "PDF Packet 1" at bounding box center [622, 246] width 417 height 36
click at [809, 510] on span "Complete!" at bounding box center [791, 511] width 52 height 14
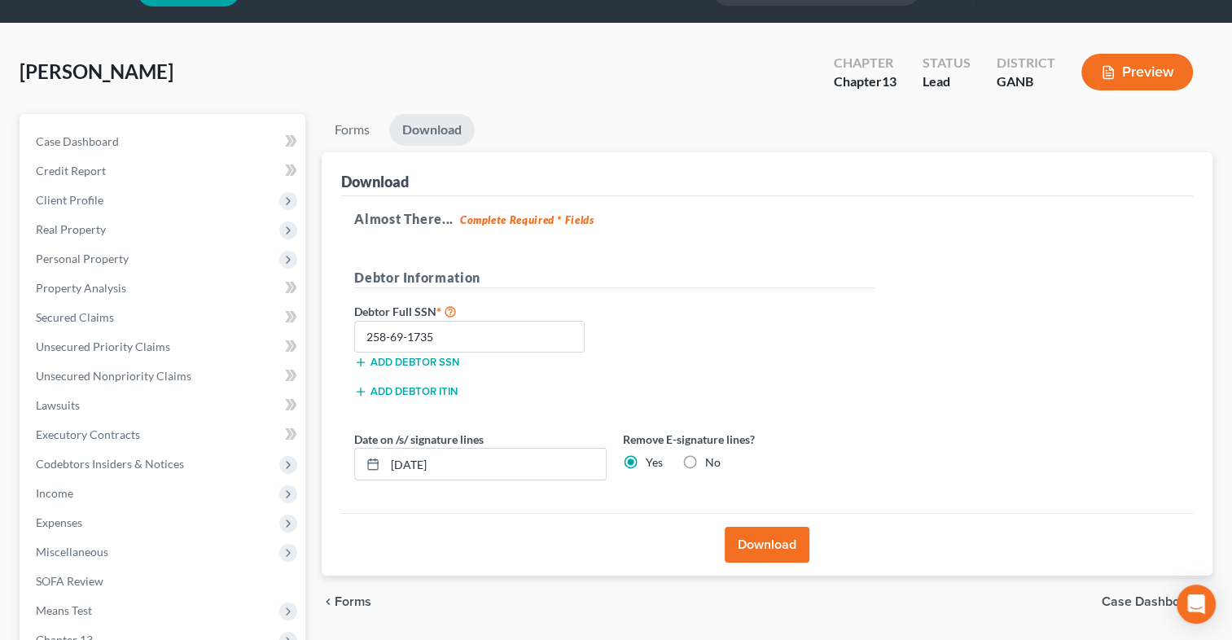
scroll to position [0, 0]
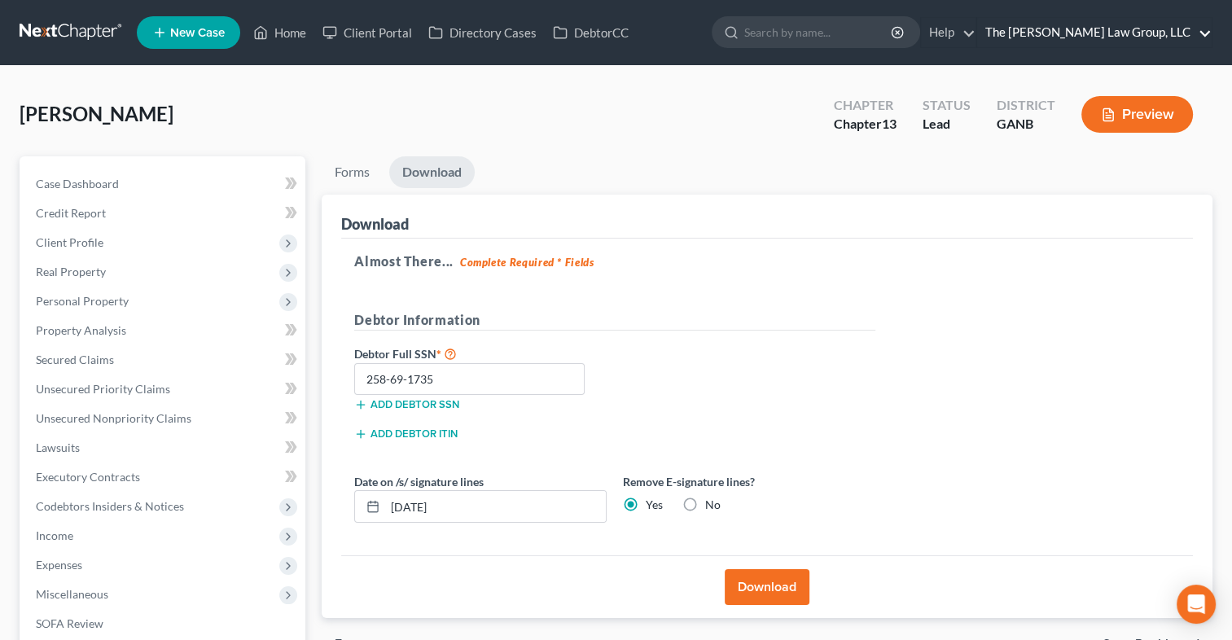
click at [1184, 26] on link "The [PERSON_NAME] Law Group, LLC" at bounding box center [1094, 32] width 235 height 29
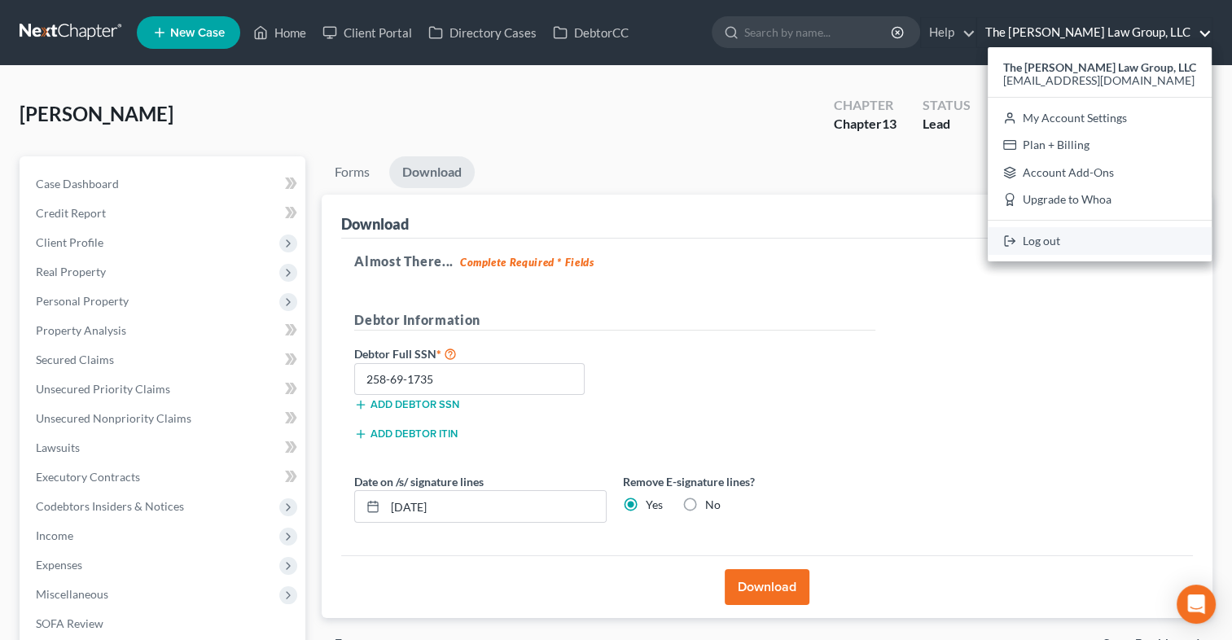
click at [1052, 245] on link "Log out" at bounding box center [1100, 241] width 224 height 28
